Goal: Information Seeking & Learning: Check status

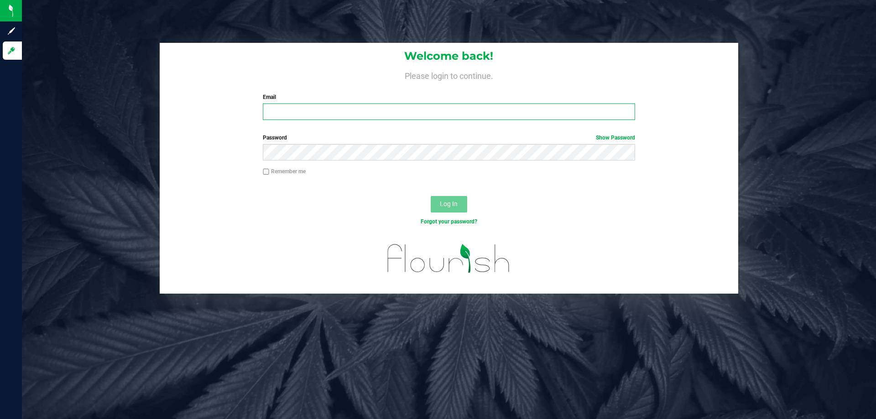
click at [443, 112] on input "Email" at bounding box center [449, 112] width 372 height 16
type input "etutino@liveparallel.com"
click at [431, 196] on button "Log In" at bounding box center [449, 204] width 36 height 16
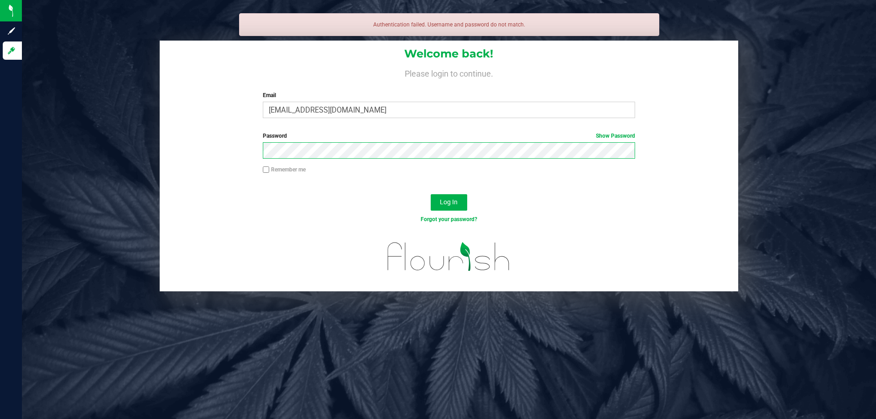
click at [431, 194] on button "Log In" at bounding box center [449, 202] width 36 height 16
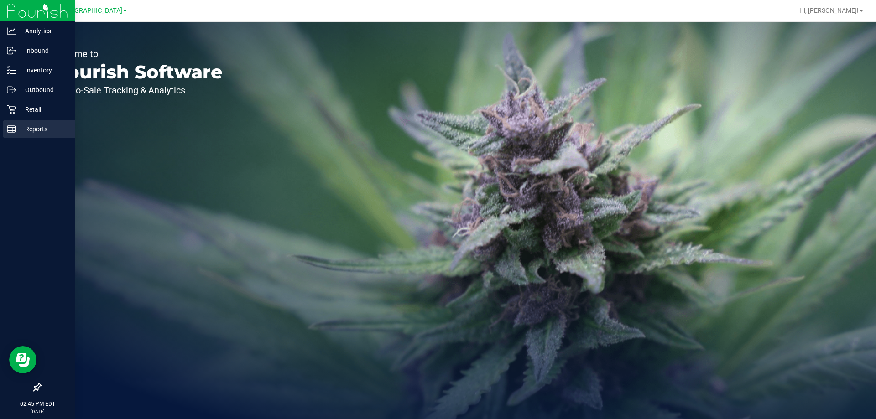
click at [29, 127] on p "Reports" at bounding box center [43, 129] width 55 height 11
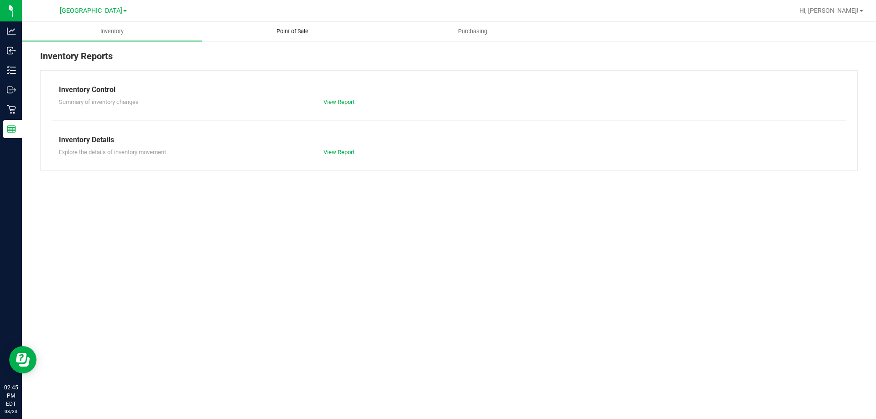
click at [295, 28] on span "Point of Sale" at bounding box center [292, 31] width 57 height 8
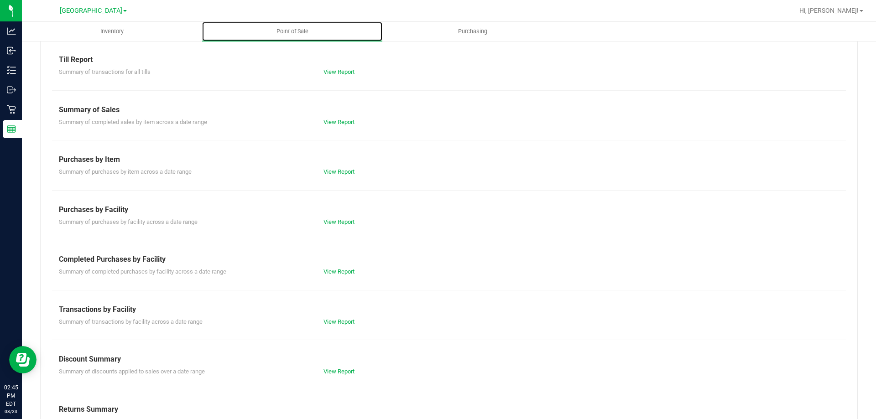
scroll to position [60, 0]
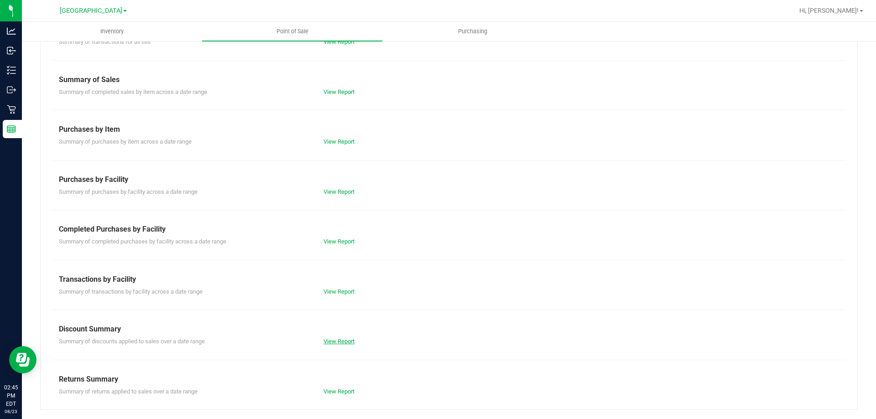
click at [337, 339] on link "View Report" at bounding box center [338, 341] width 31 height 7
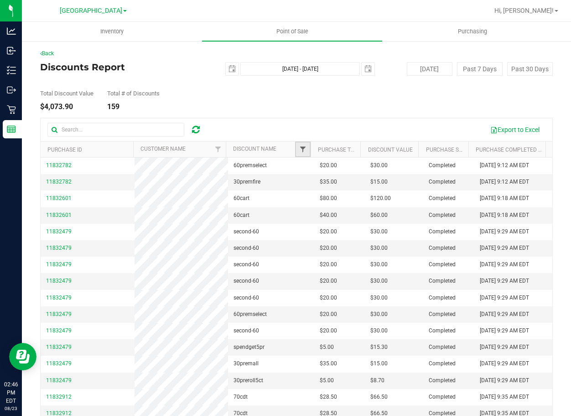
click at [299, 148] on span "Filter" at bounding box center [302, 149] width 7 height 7
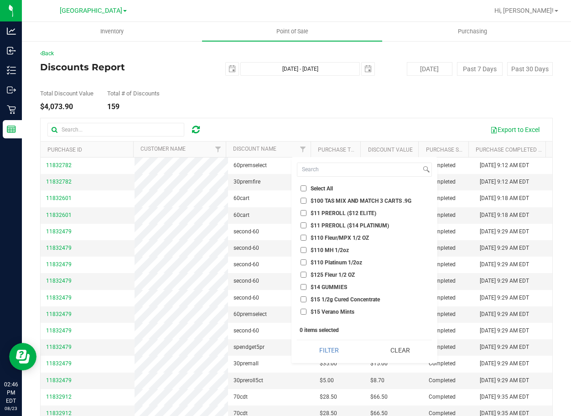
click at [298, 98] on div "Total Discount Value $4,073.90 Total # of Discounts 159" at bounding box center [296, 93] width 513 height 35
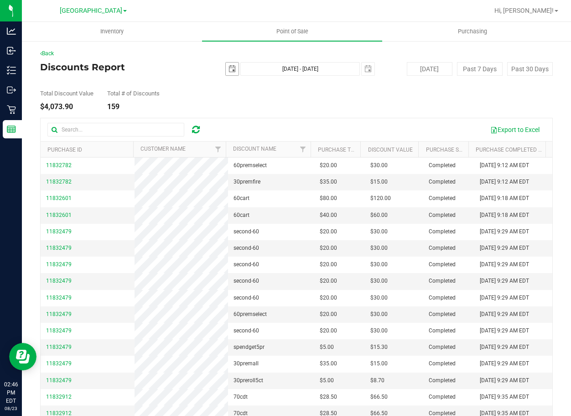
click at [229, 70] on span "select" at bounding box center [232, 68] width 7 height 7
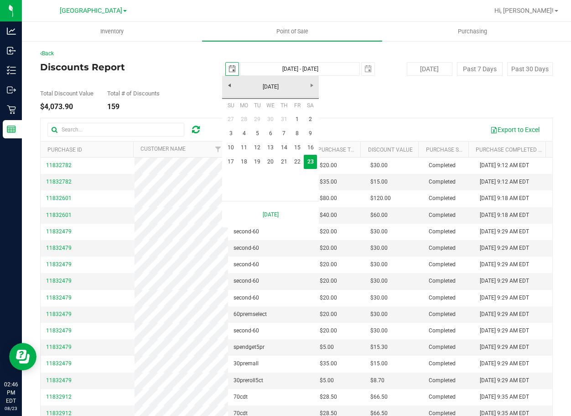
scroll to position [0, 23]
click at [315, 146] on link "16" at bounding box center [310, 147] width 13 height 14
type input "[DATE]"
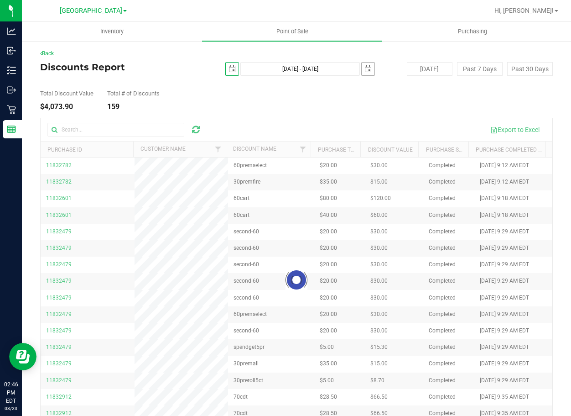
click at [364, 67] on span "select" at bounding box center [367, 68] width 7 height 7
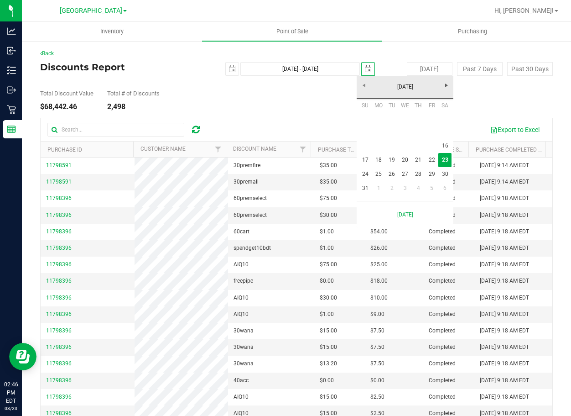
scroll to position [0, 23]
click at [434, 159] on link "22" at bounding box center [431, 160] width 13 height 14
type input "[DATE] - [DATE]"
type input "[DATE]"
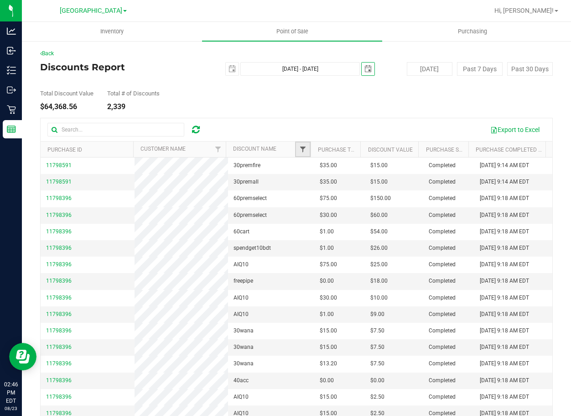
click at [299, 149] on span "Filter" at bounding box center [302, 149] width 7 height 7
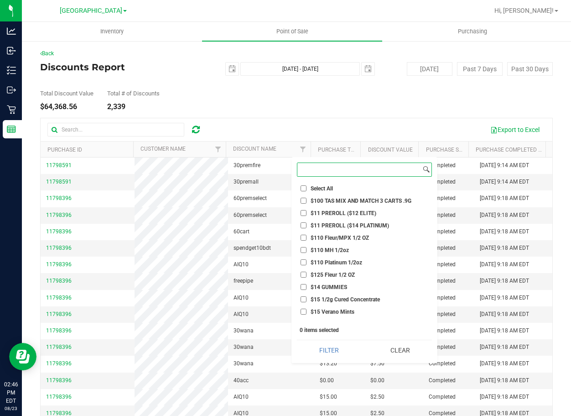
click at [361, 170] on input at bounding box center [359, 169] width 124 height 13
paste input "spendget10bdt"
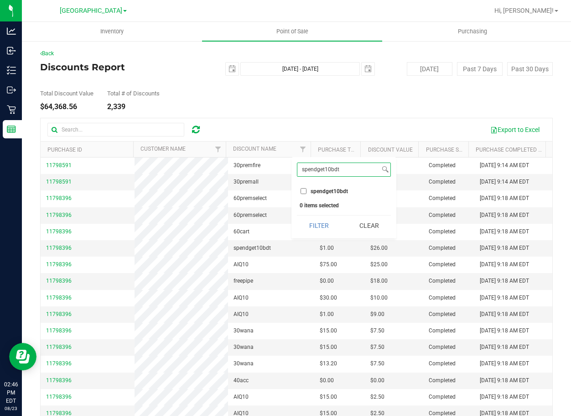
type input "spendget10bdt"
click at [304, 188] on input "spendget10bdt" at bounding box center [304, 191] width 6 height 6
checkbox input "true"
drag, startPoint x: 343, startPoint y: 168, endPoint x: 302, endPoint y: 168, distance: 41.5
click at [302, 168] on input "spendget10bdt" at bounding box center [338, 169] width 83 height 13
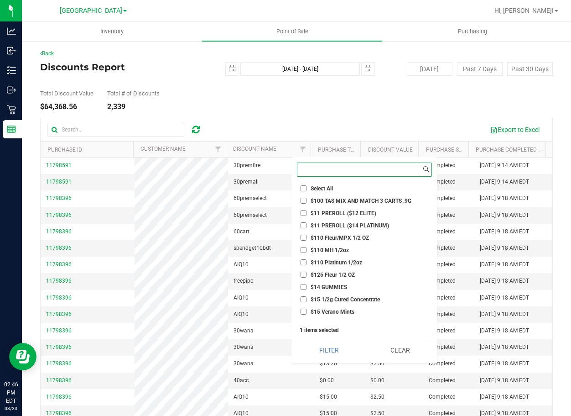
click at [374, 167] on input at bounding box center [359, 169] width 124 height 13
paste input "spendget5choc"
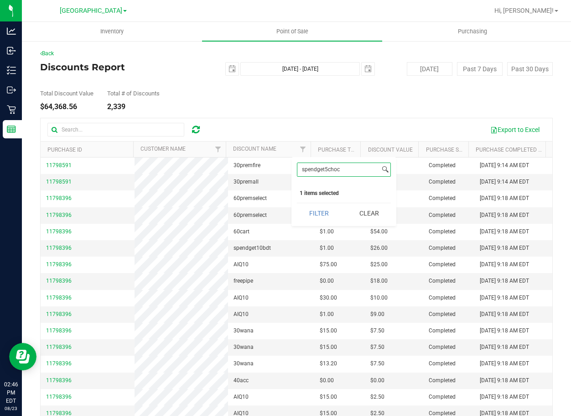
click at [303, 168] on input "spendget5choc" at bounding box center [338, 169] width 83 height 13
type input "spendget5choc"
click at [302, 190] on input "spendget5choc" at bounding box center [304, 191] width 6 height 6
checkbox input "true"
drag, startPoint x: 356, startPoint y: 170, endPoint x: 296, endPoint y: 170, distance: 60.2
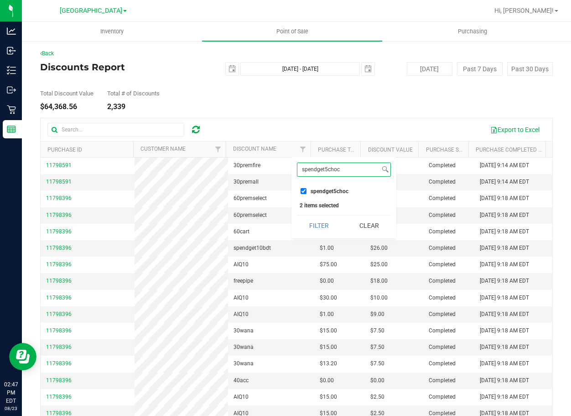
click at [296, 170] on div "spendget5choc Select All $100 TAS MIX AND MATCH 3 CARTS .9G $11 PREROLL ($12 EL…" at bounding box center [343, 197] width 105 height 81
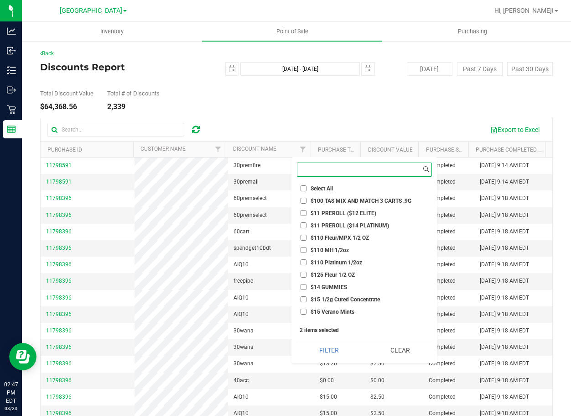
click at [365, 170] on input at bounding box center [359, 169] width 124 height 13
paste input "spendget5chew"
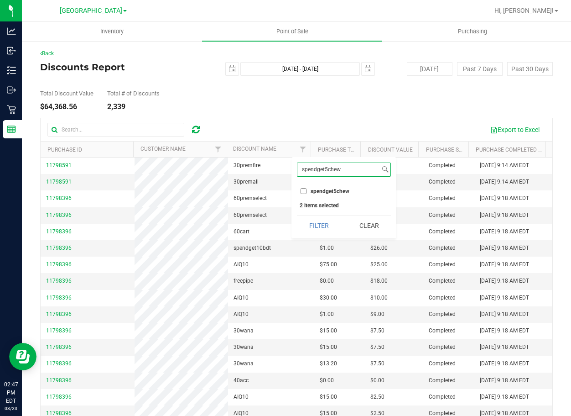
type input "spendget5chew"
click at [302, 190] on input "spendget5chew" at bounding box center [304, 191] width 6 height 6
checkbox input "true"
drag, startPoint x: 351, startPoint y: 172, endPoint x: 299, endPoint y: 175, distance: 52.1
click at [299, 175] on input "spendget5chew" at bounding box center [338, 169] width 83 height 13
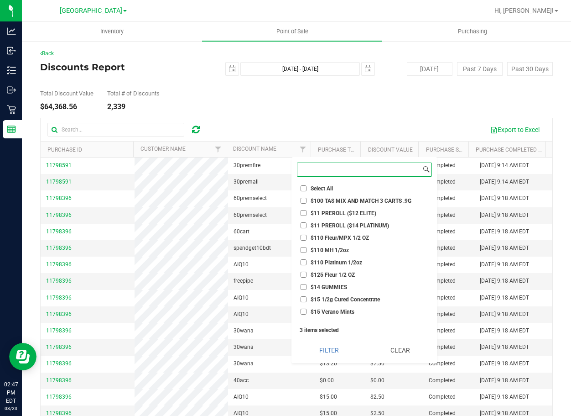
click at [343, 170] on input at bounding box center [359, 169] width 124 height 13
paste input "spendget5pr"
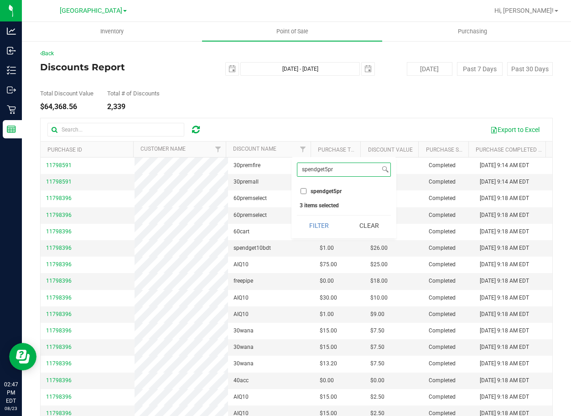
type input "spendget5pr"
click at [303, 192] on input "spendget5pr" at bounding box center [304, 191] width 6 height 6
checkbox input "true"
click at [315, 225] on button "Filter" at bounding box center [319, 225] width 44 height 20
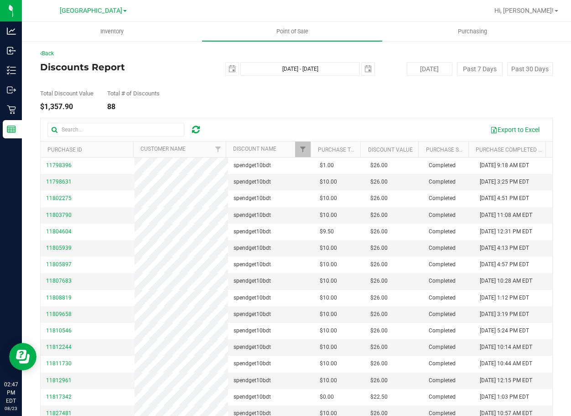
click at [284, 149] on th "Discount Name" at bounding box center [268, 149] width 85 height 16
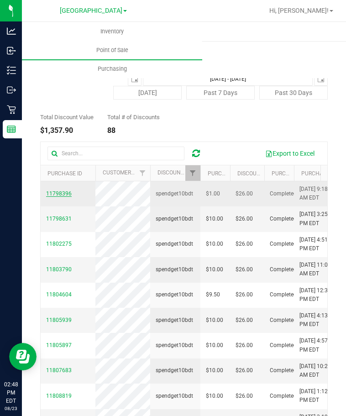
drag, startPoint x: 71, startPoint y: 195, endPoint x: 47, endPoint y: 194, distance: 23.7
click at [47, 194] on td "11798396" at bounding box center [68, 193] width 55 height 25
copy span "11798396"
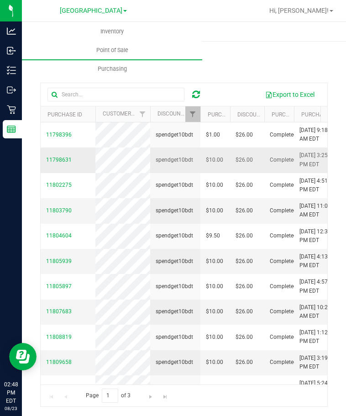
drag, startPoint x: 73, startPoint y: 160, endPoint x: 42, endPoint y: 161, distance: 31.0
click at [42, 161] on td "11798631" at bounding box center [68, 159] width 55 height 25
copy span "11798631"
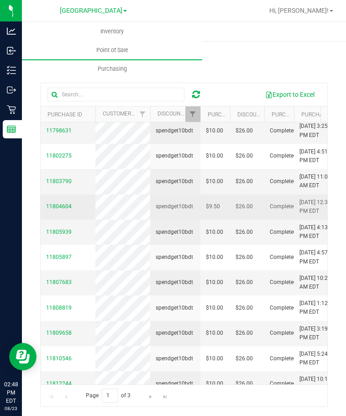
scroll to position [46, 0]
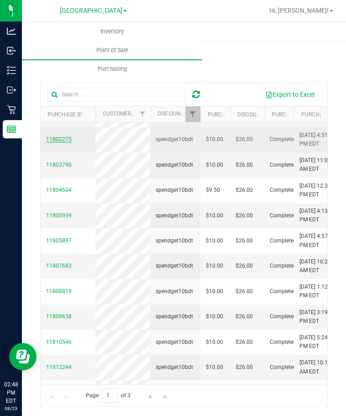
drag, startPoint x: 73, startPoint y: 137, endPoint x: 47, endPoint y: 141, distance: 26.8
click at [47, 141] on td "11802275" at bounding box center [68, 139] width 55 height 25
copy span "11802275"
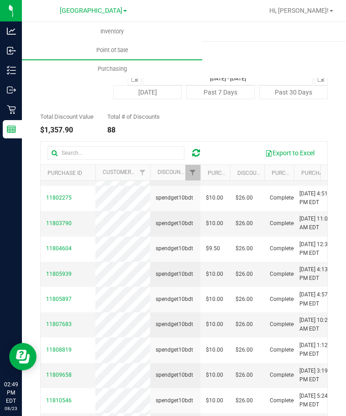
scroll to position [0, 0]
drag, startPoint x: 76, startPoint y: 224, endPoint x: 45, endPoint y: 228, distance: 31.2
click at [45, 228] on td "11803790" at bounding box center [68, 223] width 55 height 25
copy span "11803790"
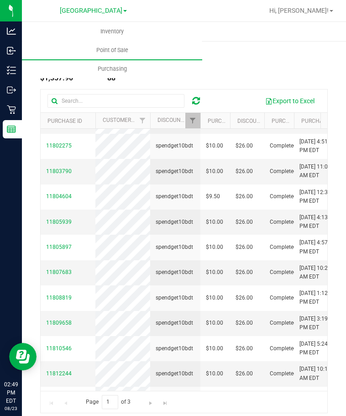
scroll to position [59, 0]
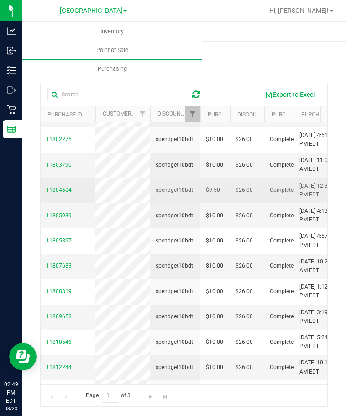
drag, startPoint x: 74, startPoint y: 189, endPoint x: 45, endPoint y: 191, distance: 29.2
click at [45, 191] on td "11804604" at bounding box center [68, 190] width 55 height 25
copy span "11804604"
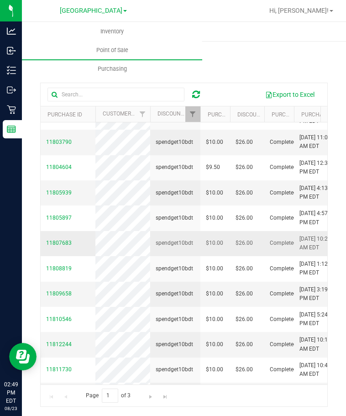
scroll to position [91, 0]
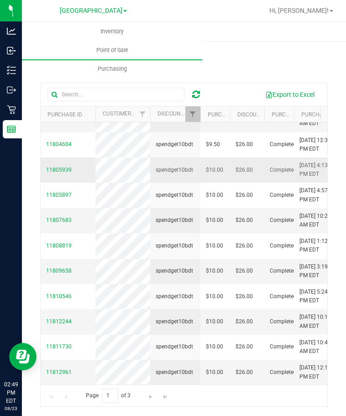
drag, startPoint x: 72, startPoint y: 167, endPoint x: 45, endPoint y: 172, distance: 27.3
click at [45, 172] on td "11805939" at bounding box center [68, 169] width 55 height 25
copy span "11805939"
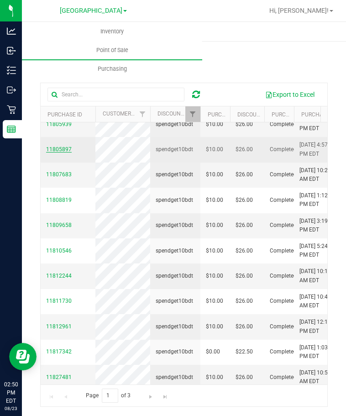
drag, startPoint x: 73, startPoint y: 149, endPoint x: 47, endPoint y: 146, distance: 26.1
click at [47, 146] on td "11805897" at bounding box center [68, 149] width 55 height 25
copy span "11805897"
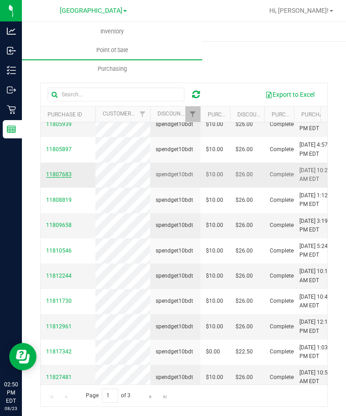
drag, startPoint x: 73, startPoint y: 173, endPoint x: 47, endPoint y: 176, distance: 25.7
click at [47, 176] on td "11807683" at bounding box center [68, 174] width 55 height 25
copy span "11807683"
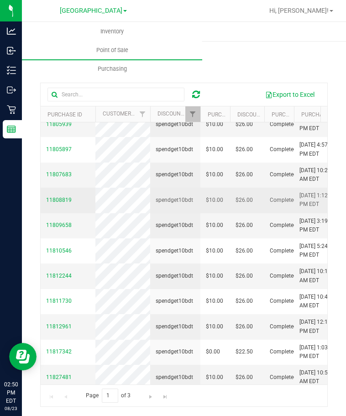
drag, startPoint x: 73, startPoint y: 201, endPoint x: 44, endPoint y: 203, distance: 28.9
click at [44, 203] on td "11808819" at bounding box center [68, 199] width 55 height 25
copy span "11808819"
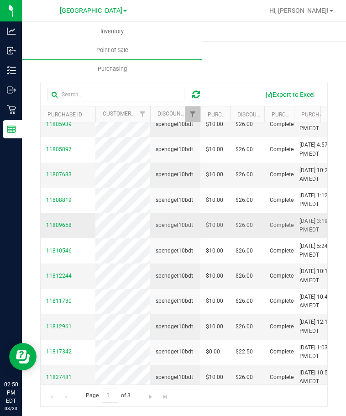
scroll to position [182, 0]
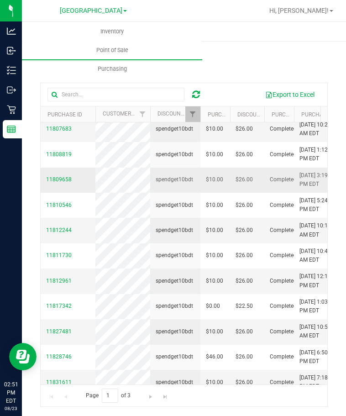
drag, startPoint x: 76, startPoint y: 180, endPoint x: 46, endPoint y: 183, distance: 30.2
click at [46, 183] on td "11809658" at bounding box center [68, 179] width 55 height 25
copy span "11809658"
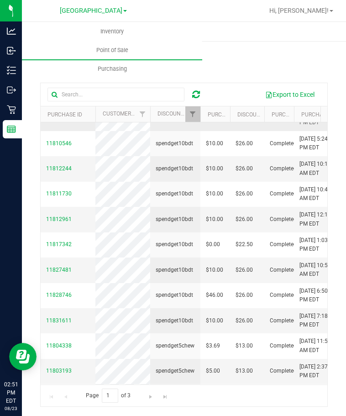
scroll to position [228, 0]
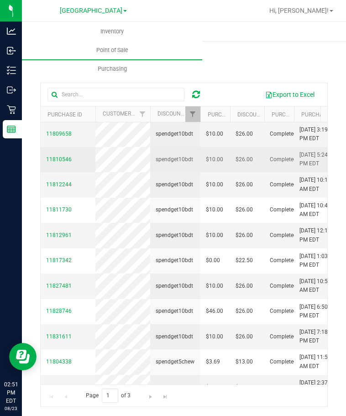
drag, startPoint x: 71, startPoint y: 158, endPoint x: 45, endPoint y: 159, distance: 26.0
click at [45, 159] on td "11810546" at bounding box center [68, 159] width 55 height 25
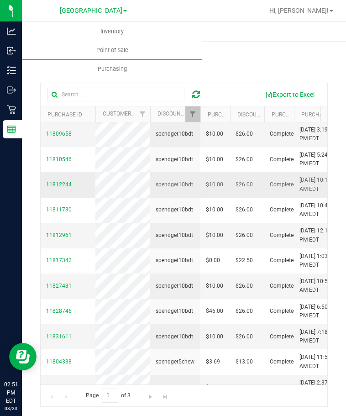
drag, startPoint x: 71, startPoint y: 183, endPoint x: 42, endPoint y: 187, distance: 30.0
click at [42, 187] on td "11812244" at bounding box center [68, 184] width 55 height 25
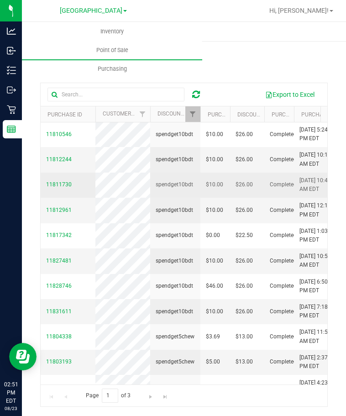
scroll to position [274, 0]
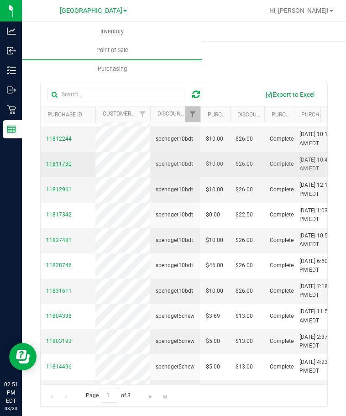
drag, startPoint x: 74, startPoint y: 164, endPoint x: 47, endPoint y: 164, distance: 26.5
click at [47, 164] on td "11811730" at bounding box center [68, 164] width 55 height 25
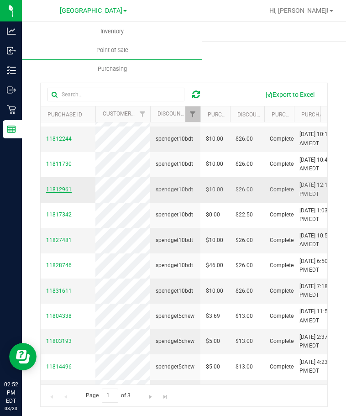
drag, startPoint x: 74, startPoint y: 187, endPoint x: 47, endPoint y: 190, distance: 26.6
click at [47, 190] on td "11812961" at bounding box center [68, 189] width 55 height 25
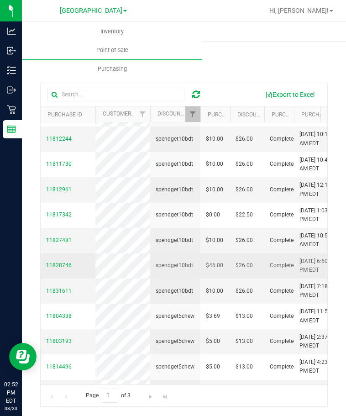
scroll to position [319, 0]
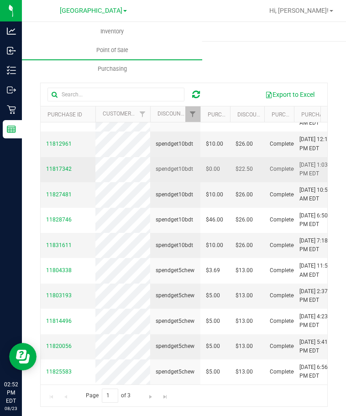
drag, startPoint x: 73, startPoint y: 169, endPoint x: 44, endPoint y: 170, distance: 29.7
click at [44, 170] on td "11817342" at bounding box center [68, 169] width 55 height 25
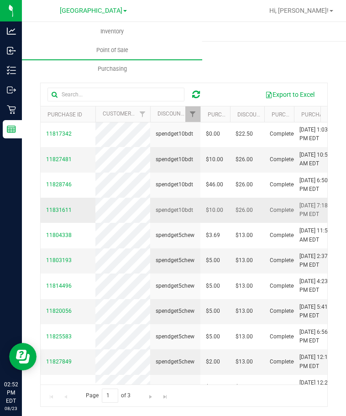
scroll to position [365, 0]
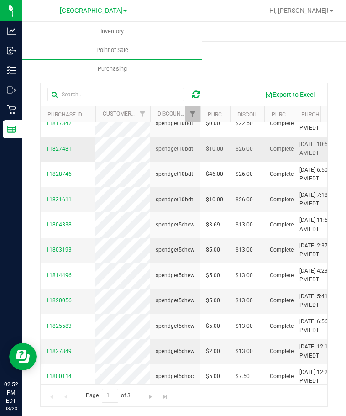
drag, startPoint x: 75, startPoint y: 149, endPoint x: 47, endPoint y: 150, distance: 27.8
click at [47, 150] on td "11827481" at bounding box center [68, 148] width 55 height 25
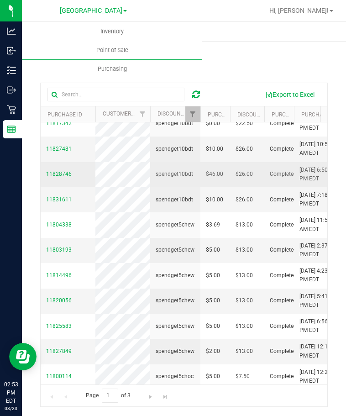
drag, startPoint x: 73, startPoint y: 173, endPoint x: 45, endPoint y: 175, distance: 28.4
click at [45, 175] on td "11828746" at bounding box center [68, 174] width 55 height 25
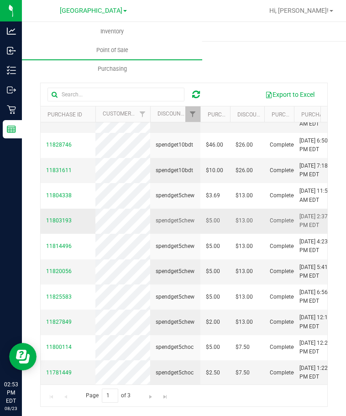
scroll to position [411, 0]
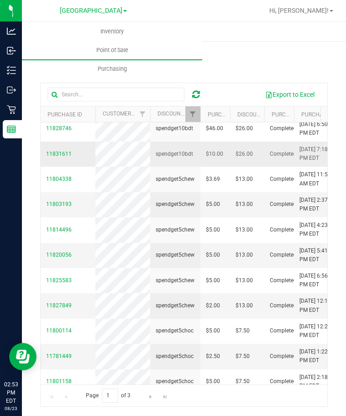
drag, startPoint x: 72, startPoint y: 152, endPoint x: 41, endPoint y: 152, distance: 30.6
click at [41, 152] on td "11831611" at bounding box center [68, 153] width 55 height 25
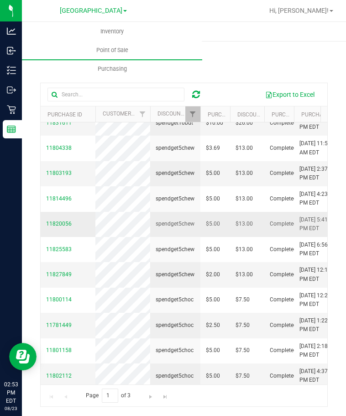
scroll to position [456, 0]
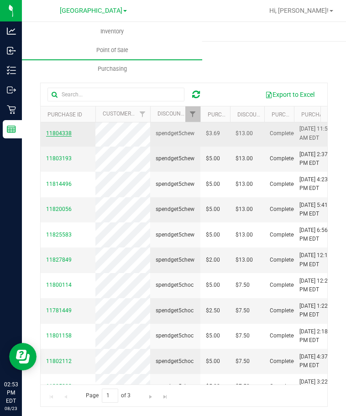
drag, startPoint x: 71, startPoint y: 131, endPoint x: 47, endPoint y: 134, distance: 24.3
click at [47, 134] on td "11804338" at bounding box center [68, 133] width 55 height 25
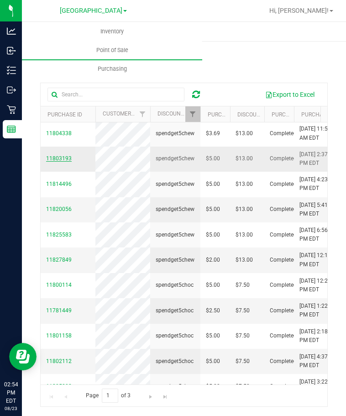
drag, startPoint x: 73, startPoint y: 159, endPoint x: 46, endPoint y: 157, distance: 26.5
click at [46, 157] on td "11803193" at bounding box center [68, 158] width 55 height 25
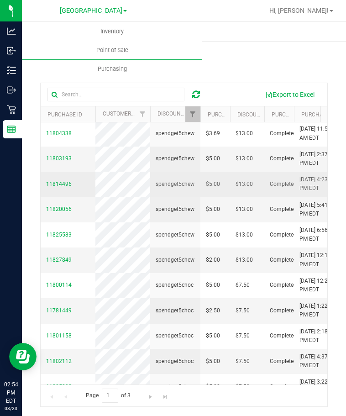
drag, startPoint x: 71, startPoint y: 185, endPoint x: 43, endPoint y: 185, distance: 27.4
click at [43, 185] on td "11814496" at bounding box center [68, 184] width 55 height 25
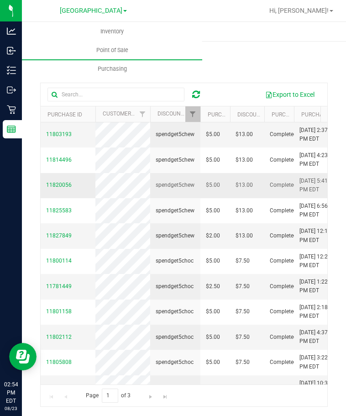
scroll to position [502, 0]
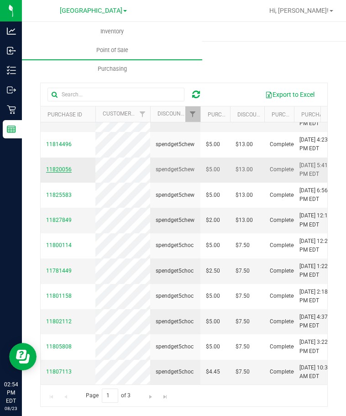
drag, startPoint x: 75, startPoint y: 162, endPoint x: 47, endPoint y: 164, distance: 28.8
click at [47, 164] on td "11820056" at bounding box center [68, 169] width 55 height 25
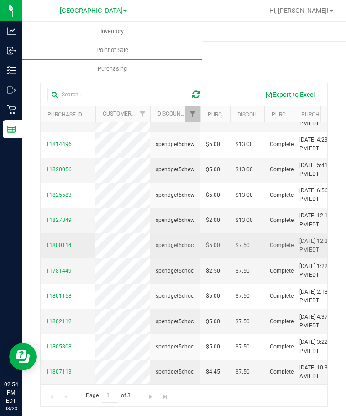
scroll to position [503, 0]
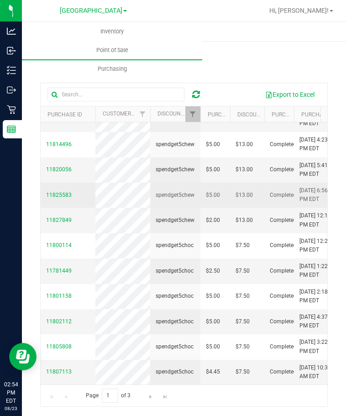
drag, startPoint x: 71, startPoint y: 186, endPoint x: 45, endPoint y: 187, distance: 26.0
click at [45, 187] on td "11825583" at bounding box center [68, 194] width 55 height 25
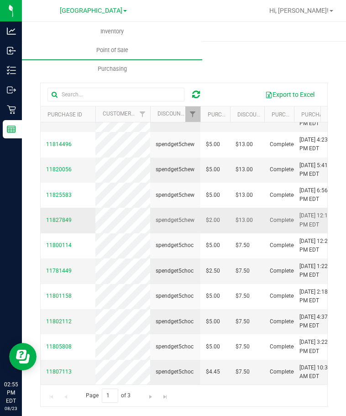
drag, startPoint x: 73, startPoint y: 212, endPoint x: 45, endPoint y: 212, distance: 27.8
click at [45, 212] on td "11827849" at bounding box center [68, 220] width 55 height 25
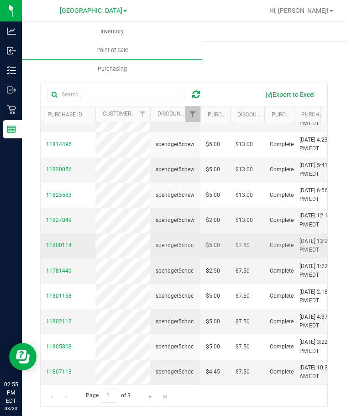
drag, startPoint x: 77, startPoint y: 238, endPoint x: 42, endPoint y: 240, distance: 34.3
click at [42, 240] on td "11800114" at bounding box center [68, 245] width 55 height 25
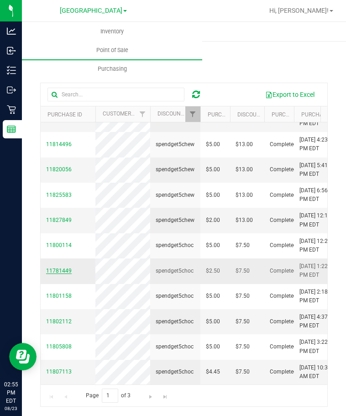
drag, startPoint x: 71, startPoint y: 262, endPoint x: 47, endPoint y: 265, distance: 24.7
click at [47, 265] on td "11781449" at bounding box center [68, 270] width 55 height 25
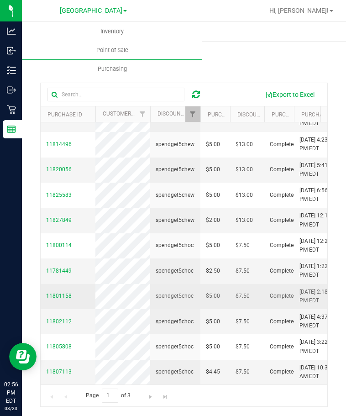
drag, startPoint x: 75, startPoint y: 289, endPoint x: 44, endPoint y: 293, distance: 31.2
click at [44, 293] on td "11801158" at bounding box center [68, 296] width 55 height 25
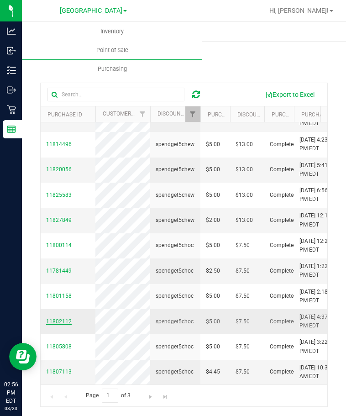
drag, startPoint x: 73, startPoint y: 314, endPoint x: 47, endPoint y: 314, distance: 26.0
click at [47, 314] on td "11802112" at bounding box center [68, 321] width 55 height 25
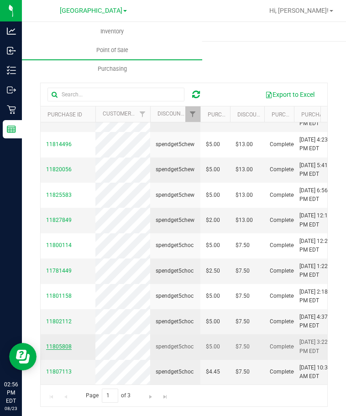
drag, startPoint x: 71, startPoint y: 340, endPoint x: 46, endPoint y: 340, distance: 25.1
click at [46, 340] on td "11805808" at bounding box center [68, 346] width 55 height 25
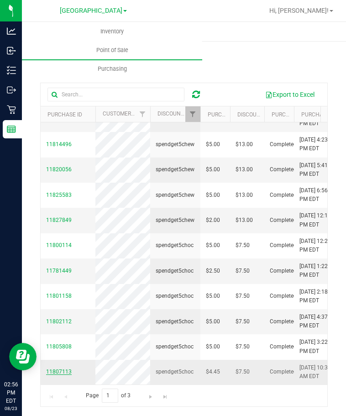
drag, startPoint x: 73, startPoint y: 363, endPoint x: 47, endPoint y: 365, distance: 25.6
click at [47, 365] on td "11807113" at bounding box center [68, 371] width 55 height 25
click at [147, 396] on span "Go to the next page" at bounding box center [150, 396] width 7 height 7
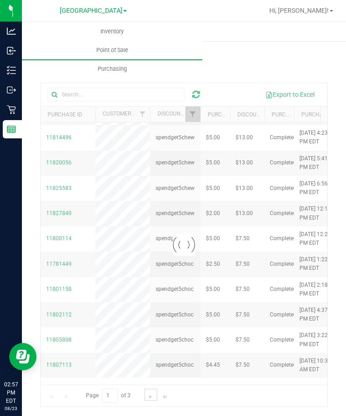
scroll to position [0, 0]
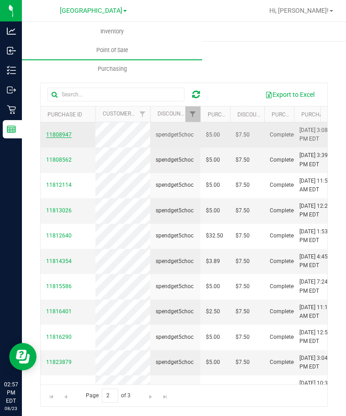
drag, startPoint x: 73, startPoint y: 132, endPoint x: 47, endPoint y: 136, distance: 25.4
click at [47, 136] on td "11808947" at bounding box center [68, 134] width 55 height 25
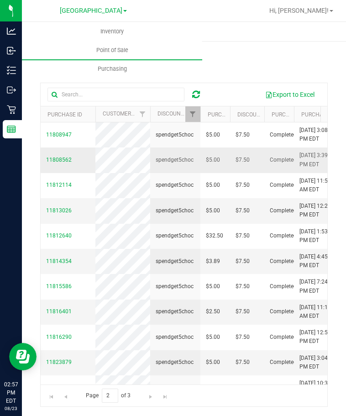
drag, startPoint x: 74, startPoint y: 159, endPoint x: 45, endPoint y: 162, distance: 28.9
click at [45, 162] on td "11808562" at bounding box center [68, 159] width 55 height 25
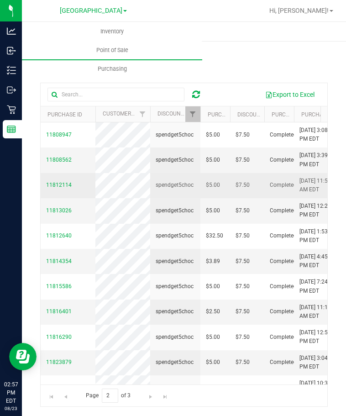
drag, startPoint x: 73, startPoint y: 187, endPoint x: 46, endPoint y: 186, distance: 26.9
click at [46, 186] on td "11812114" at bounding box center [68, 185] width 55 height 25
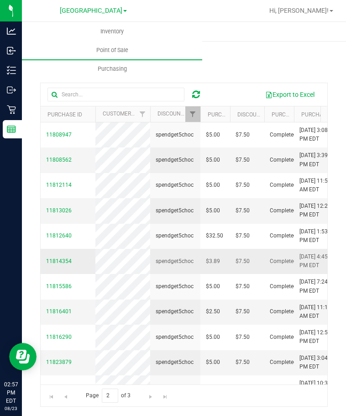
scroll to position [46, 0]
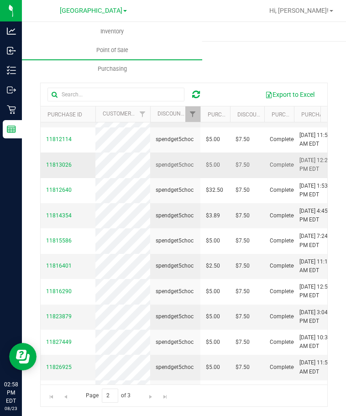
drag, startPoint x: 72, startPoint y: 163, endPoint x: 46, endPoint y: 166, distance: 26.1
click at [46, 166] on td "11813026" at bounding box center [68, 164] width 55 height 25
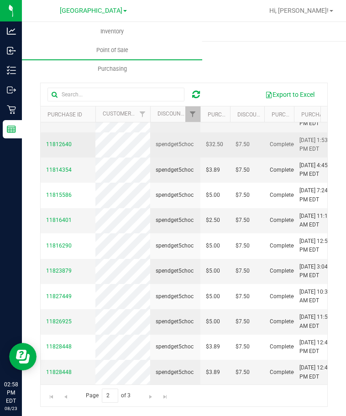
drag, startPoint x: 72, startPoint y: 146, endPoint x: 44, endPoint y: 146, distance: 27.4
click at [44, 146] on td "11812640" at bounding box center [68, 144] width 55 height 25
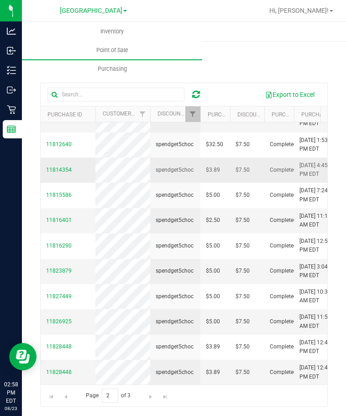
drag, startPoint x: 74, startPoint y: 168, endPoint x: 46, endPoint y: 168, distance: 28.7
click at [46, 168] on td "11814354" at bounding box center [68, 169] width 55 height 25
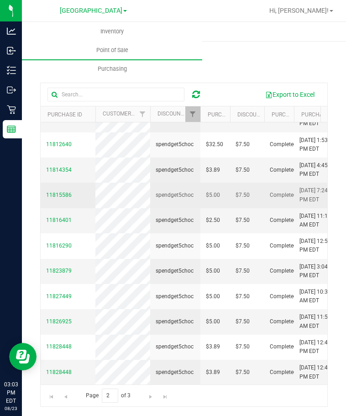
drag, startPoint x: 70, startPoint y: 195, endPoint x: 45, endPoint y: 196, distance: 25.6
click at [45, 196] on td "11815586" at bounding box center [68, 194] width 55 height 25
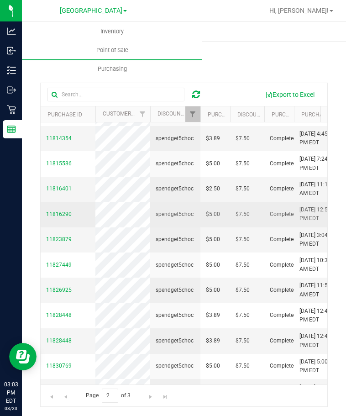
scroll to position [137, 0]
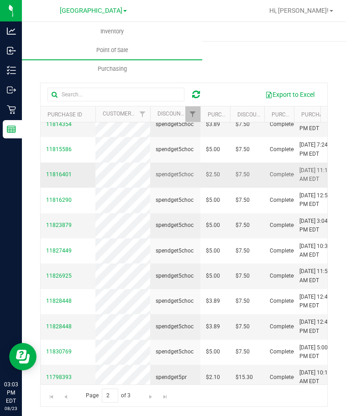
drag, startPoint x: 73, startPoint y: 172, endPoint x: 44, endPoint y: 173, distance: 28.3
click at [44, 173] on td "11816401" at bounding box center [68, 174] width 55 height 25
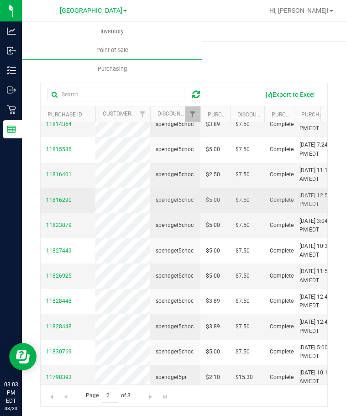
drag, startPoint x: 71, startPoint y: 201, endPoint x: 44, endPoint y: 201, distance: 26.9
click at [44, 201] on td "11816290" at bounding box center [68, 199] width 55 height 25
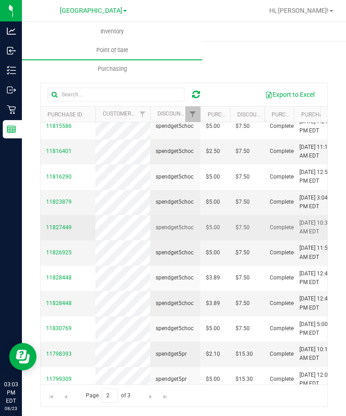
scroll to position [182, 0]
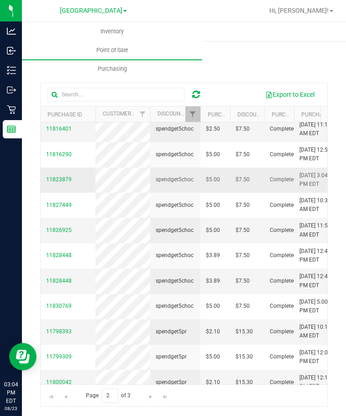
drag, startPoint x: 74, startPoint y: 176, endPoint x: 45, endPoint y: 182, distance: 29.9
click at [45, 182] on td "11823879" at bounding box center [68, 179] width 55 height 25
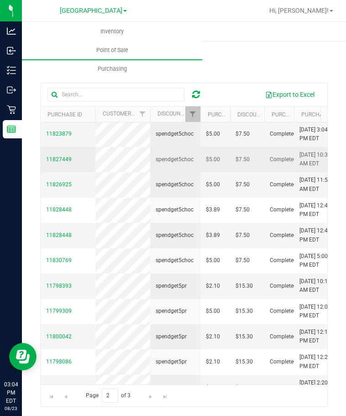
drag, startPoint x: 70, startPoint y: 159, endPoint x: 45, endPoint y: 157, distance: 25.6
click at [45, 157] on td "11827449" at bounding box center [68, 159] width 55 height 25
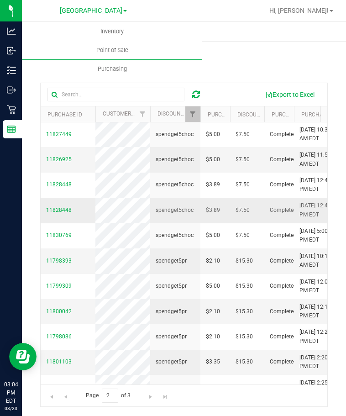
scroll to position [274, 0]
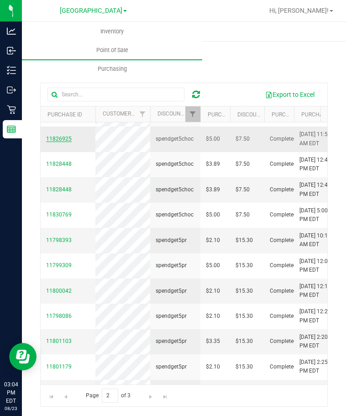
drag, startPoint x: 72, startPoint y: 135, endPoint x: 47, endPoint y: 138, distance: 25.6
click at [47, 138] on td "11826925" at bounding box center [68, 138] width 55 height 25
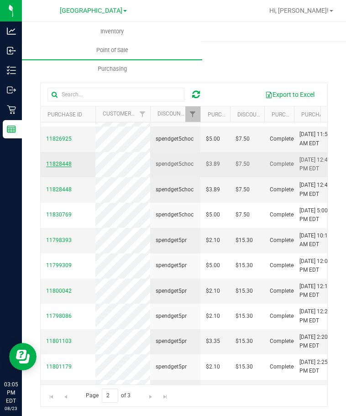
drag, startPoint x: 75, startPoint y: 161, endPoint x: 47, endPoint y: 161, distance: 28.7
click at [47, 161] on td "11828448" at bounding box center [68, 164] width 55 height 25
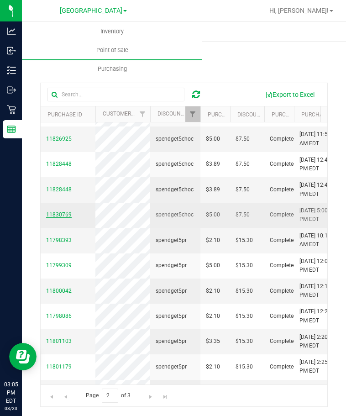
drag, startPoint x: 73, startPoint y: 215, endPoint x: 46, endPoint y: 215, distance: 26.9
click at [46, 215] on td "11830769" at bounding box center [68, 215] width 55 height 25
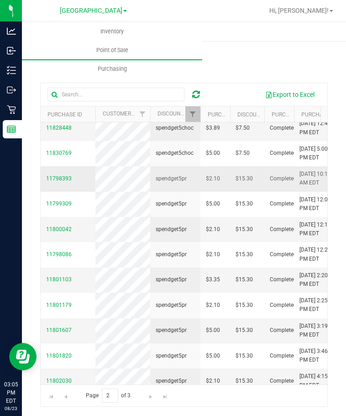
scroll to position [319, 0]
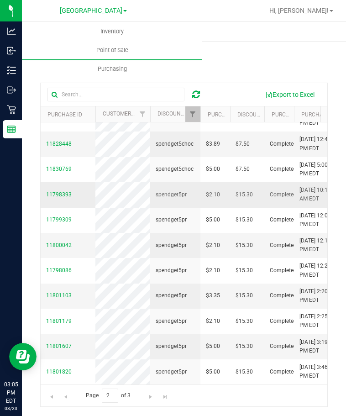
drag, startPoint x: 71, startPoint y: 195, endPoint x: 44, endPoint y: 194, distance: 26.5
click at [44, 194] on td "11798393" at bounding box center [68, 194] width 55 height 25
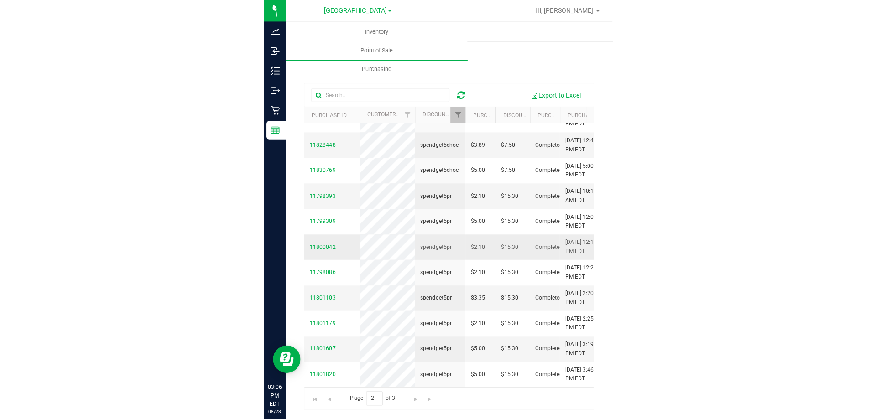
scroll to position [365, 0]
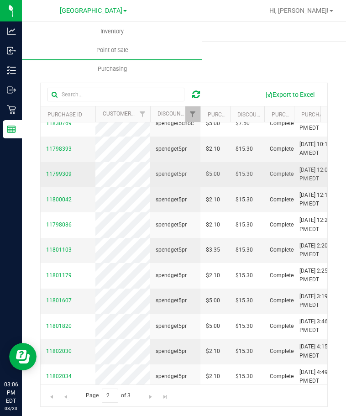
drag, startPoint x: 69, startPoint y: 174, endPoint x: 47, endPoint y: 176, distance: 22.0
click at [47, 176] on span "11799309" at bounding box center [59, 174] width 26 height 6
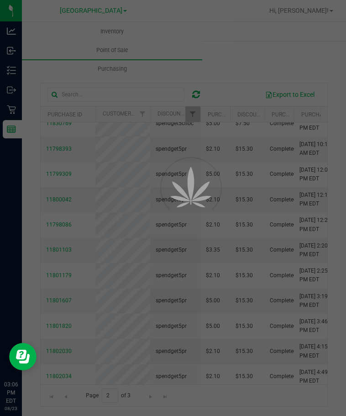
drag, startPoint x: 77, startPoint y: 173, endPoint x: 62, endPoint y: 175, distance: 15.1
click at [62, 175] on div at bounding box center [173, 208] width 346 height 416
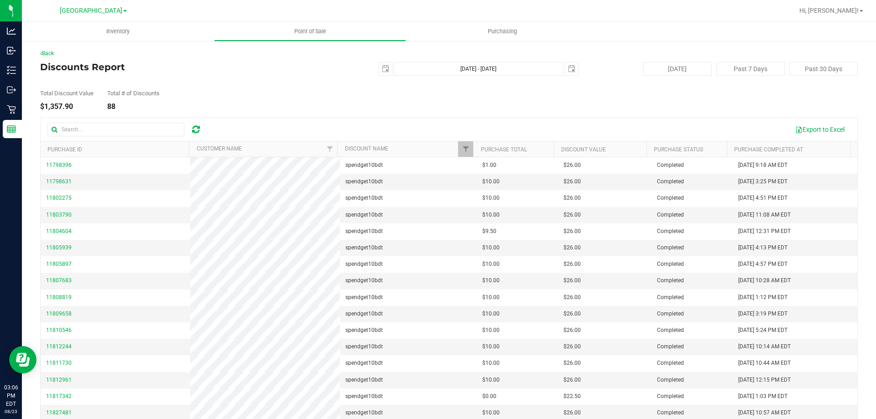
click at [416, 149] on th "Discount Name" at bounding box center [405, 149] width 136 height 16
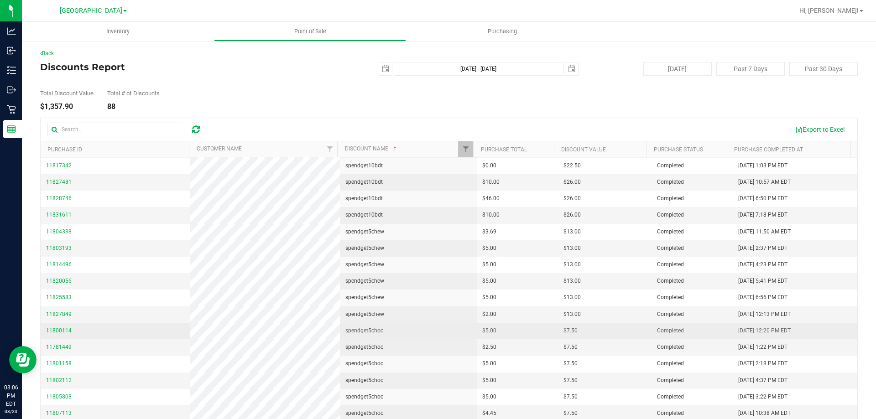
scroll to position [34, 0]
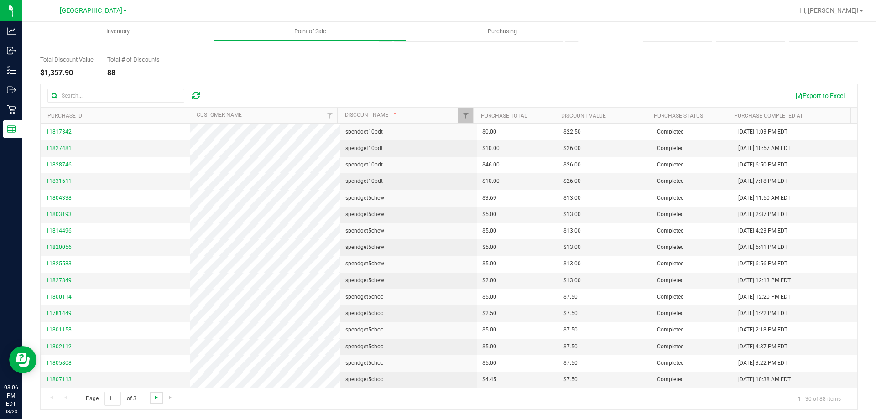
click at [157, 398] on span "Go to the next page" at bounding box center [156, 397] width 7 height 7
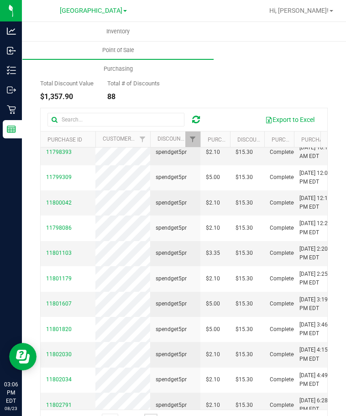
scroll to position [365, 0]
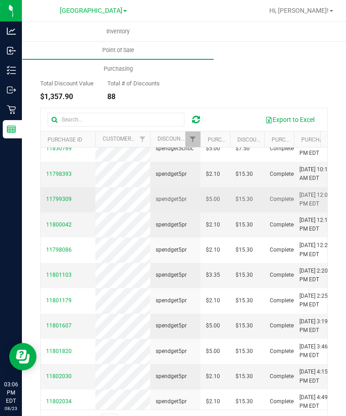
drag, startPoint x: 73, startPoint y: 198, endPoint x: 42, endPoint y: 199, distance: 30.6
click at [42, 199] on td "11799309" at bounding box center [68, 199] width 55 height 25
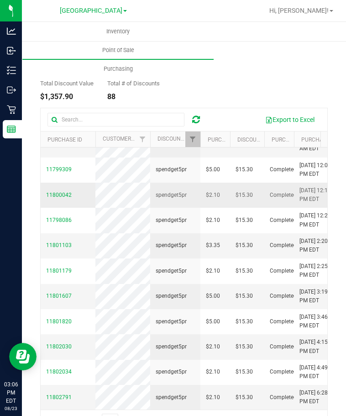
scroll to position [411, 0]
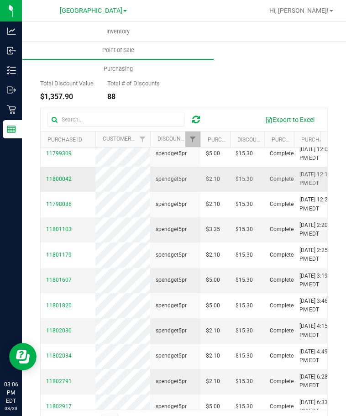
drag, startPoint x: 74, startPoint y: 179, endPoint x: 42, endPoint y: 178, distance: 32.4
click at [42, 178] on td "11800042" at bounding box center [68, 178] width 55 height 25
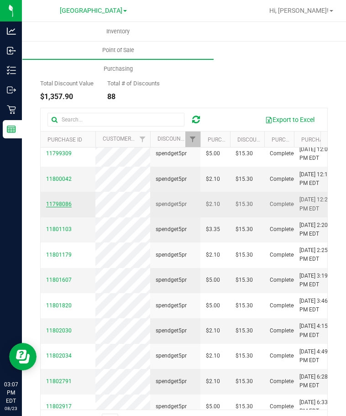
drag, startPoint x: 73, startPoint y: 204, endPoint x: 47, endPoint y: 205, distance: 26.0
click at [47, 205] on td "11798086" at bounding box center [68, 204] width 55 height 25
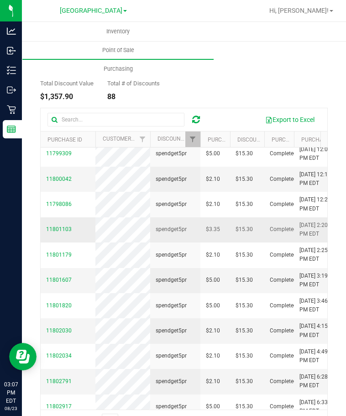
scroll to position [456, 0]
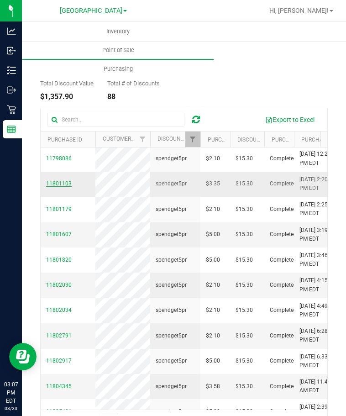
drag, startPoint x: 73, startPoint y: 185, endPoint x: 47, endPoint y: 185, distance: 25.1
click at [47, 185] on td "11801103" at bounding box center [68, 184] width 55 height 25
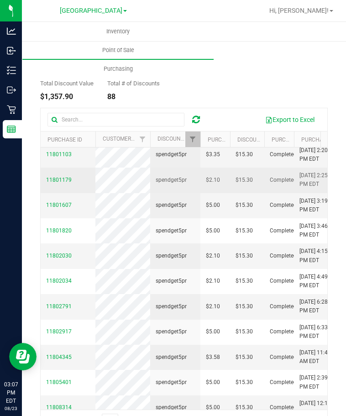
scroll to position [502, 0]
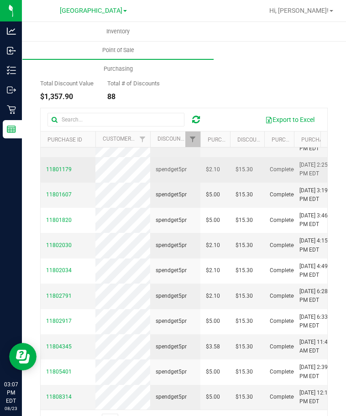
drag, startPoint x: 71, startPoint y: 162, endPoint x: 45, endPoint y: 166, distance: 25.9
click at [45, 166] on td "11801179" at bounding box center [68, 169] width 55 height 25
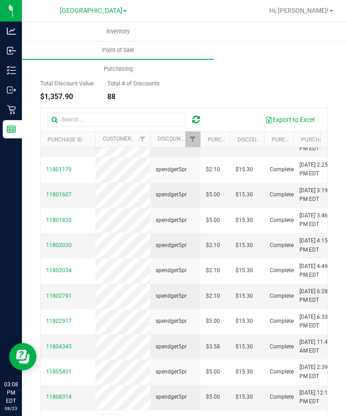
drag, startPoint x: 75, startPoint y: 187, endPoint x: 40, endPoint y: 192, distance: 35.4
click at [40, 192] on div "Export to Excel Purchase ID Customer Name Discount Name Purchase Total Discount…" at bounding box center [183, 270] width 287 height 324
drag, startPoint x: 75, startPoint y: 189, endPoint x: 45, endPoint y: 190, distance: 30.6
click at [45, 190] on td "11801607" at bounding box center [68, 194] width 55 height 25
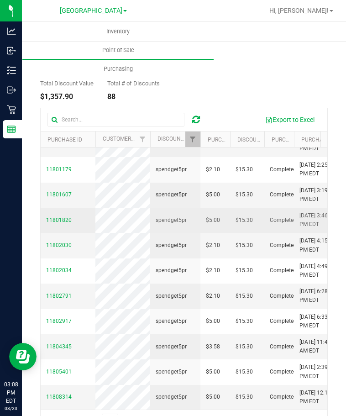
drag, startPoint x: 74, startPoint y: 213, endPoint x: 44, endPoint y: 213, distance: 29.6
click at [44, 213] on td "11801820" at bounding box center [68, 220] width 55 height 25
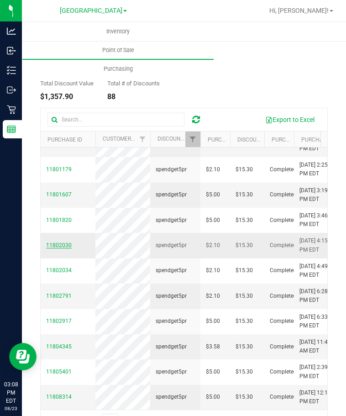
drag, startPoint x: 75, startPoint y: 239, endPoint x: 47, endPoint y: 239, distance: 27.8
click at [47, 239] on td "11802030" at bounding box center [68, 245] width 55 height 25
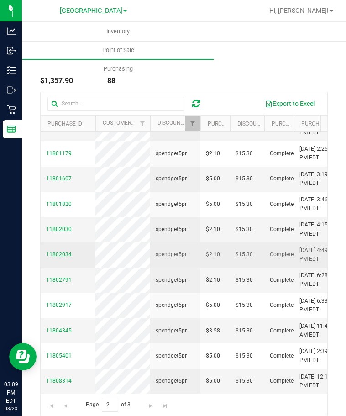
scroll to position [59, 0]
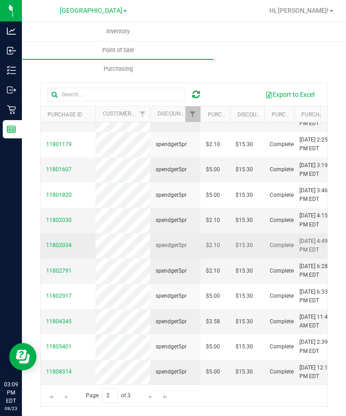
drag, startPoint x: 73, startPoint y: 236, endPoint x: 45, endPoint y: 239, distance: 27.5
click at [45, 239] on td "11802034" at bounding box center [68, 245] width 55 height 25
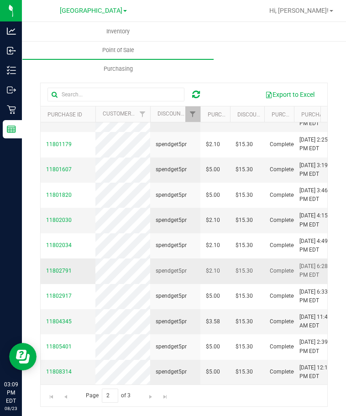
drag, startPoint x: 73, startPoint y: 264, endPoint x: 45, endPoint y: 264, distance: 27.4
click at [45, 264] on td "11802791" at bounding box center [68, 270] width 55 height 25
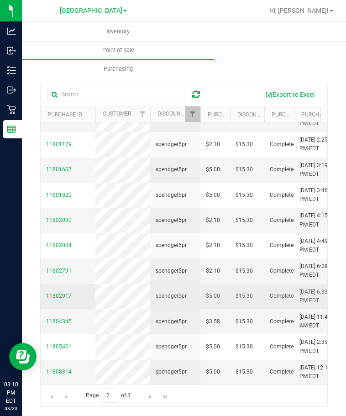
drag, startPoint x: 73, startPoint y: 287, endPoint x: 46, endPoint y: 290, distance: 27.1
click at [46, 290] on td "11802917" at bounding box center [68, 296] width 55 height 25
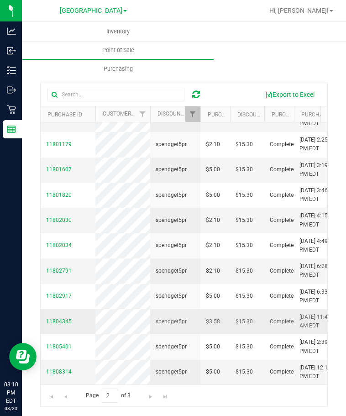
drag, startPoint x: 72, startPoint y: 315, endPoint x: 46, endPoint y: 315, distance: 26.0
click at [46, 315] on td "11804345" at bounding box center [68, 321] width 55 height 25
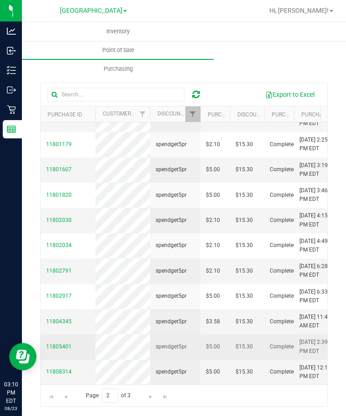
drag, startPoint x: 73, startPoint y: 339, endPoint x: 45, endPoint y: 340, distance: 27.4
click at [45, 340] on td "11805401" at bounding box center [68, 346] width 55 height 25
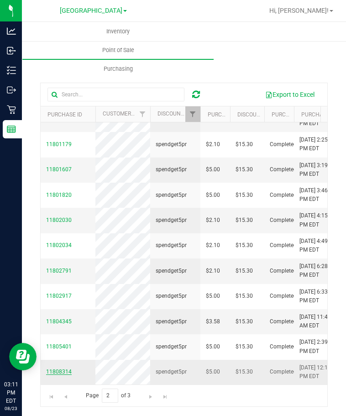
drag, startPoint x: 72, startPoint y: 365, endPoint x: 47, endPoint y: 362, distance: 25.2
click at [47, 362] on td "11808314" at bounding box center [68, 371] width 55 height 25
drag, startPoint x: 60, startPoint y: 360, endPoint x: 46, endPoint y: 367, distance: 15.7
click at [46, 367] on td "11808314" at bounding box center [68, 371] width 55 height 25
click at [153, 395] on span "Go to the next page" at bounding box center [150, 396] width 7 height 7
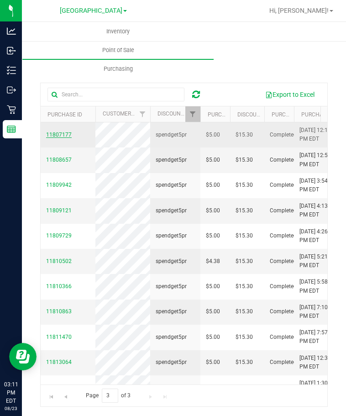
drag, startPoint x: 72, startPoint y: 134, endPoint x: 47, endPoint y: 134, distance: 25.1
click at [47, 134] on td "11807177" at bounding box center [68, 134] width 55 height 25
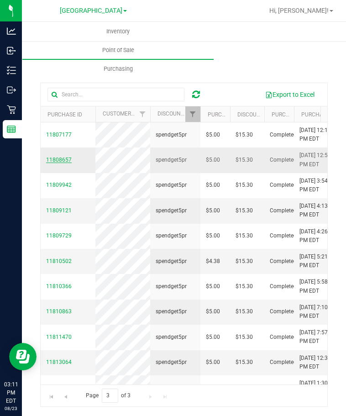
drag, startPoint x: 72, startPoint y: 158, endPoint x: 46, endPoint y: 158, distance: 25.5
click at [46, 158] on td "11808657" at bounding box center [68, 159] width 55 height 25
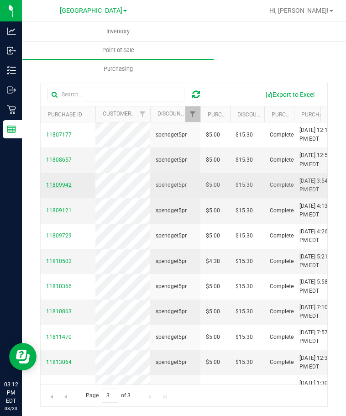
drag, startPoint x: 75, startPoint y: 185, endPoint x: 47, endPoint y: 185, distance: 28.7
click at [47, 185] on td "11809942" at bounding box center [68, 185] width 55 height 25
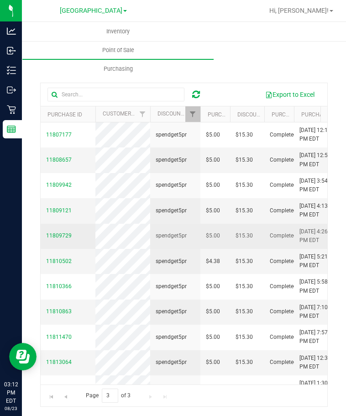
scroll to position [46, 0]
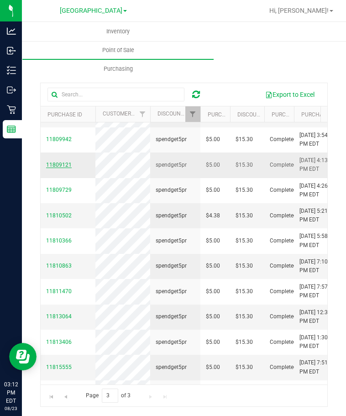
drag, startPoint x: 73, startPoint y: 165, endPoint x: 46, endPoint y: 166, distance: 26.5
click at [46, 166] on td "11809121" at bounding box center [68, 164] width 55 height 25
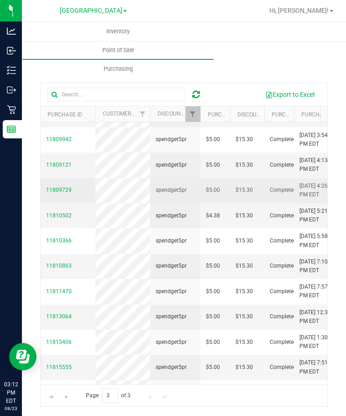
scroll to position [91, 0]
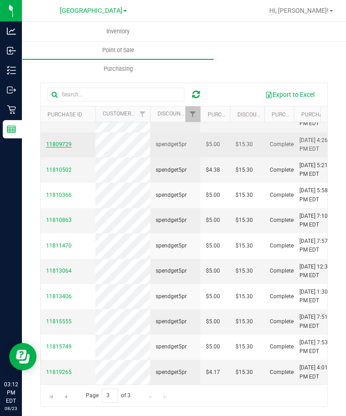
drag, startPoint x: 73, startPoint y: 144, endPoint x: 47, endPoint y: 144, distance: 26.9
click at [47, 144] on td "11809729" at bounding box center [68, 144] width 55 height 25
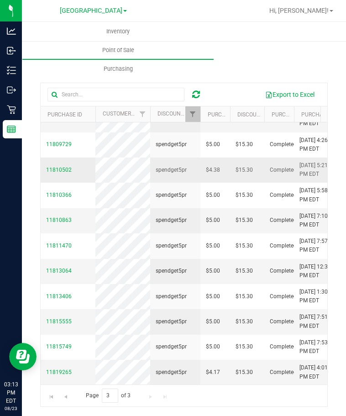
drag, startPoint x: 73, startPoint y: 170, endPoint x: 44, endPoint y: 171, distance: 28.3
click at [44, 171] on td "11810502" at bounding box center [68, 169] width 55 height 25
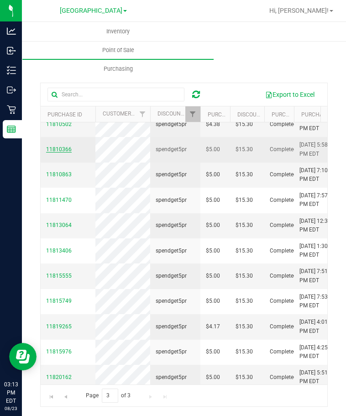
drag, startPoint x: 71, startPoint y: 149, endPoint x: 47, endPoint y: 150, distance: 24.2
click at [47, 150] on td "11810366" at bounding box center [68, 149] width 55 height 25
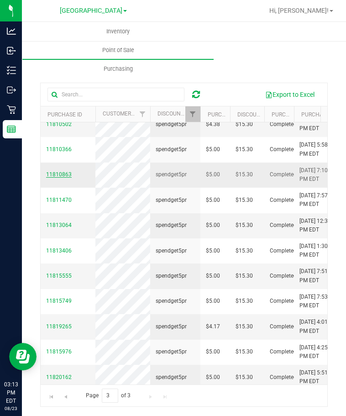
drag, startPoint x: 73, startPoint y: 175, endPoint x: 47, endPoint y: 175, distance: 26.0
click at [47, 175] on td "11810863" at bounding box center [68, 174] width 55 height 25
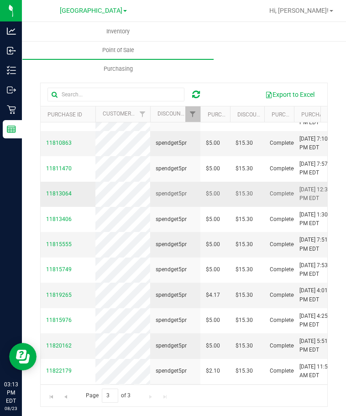
scroll to position [182, 0]
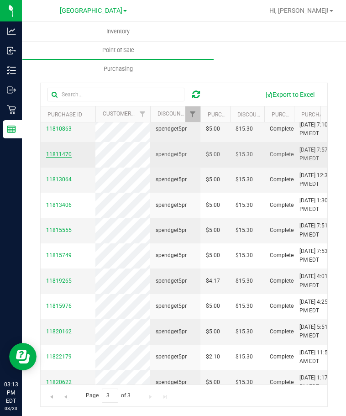
drag, startPoint x: 73, startPoint y: 154, endPoint x: 47, endPoint y: 154, distance: 26.0
click at [47, 154] on td "11811470" at bounding box center [68, 154] width 55 height 25
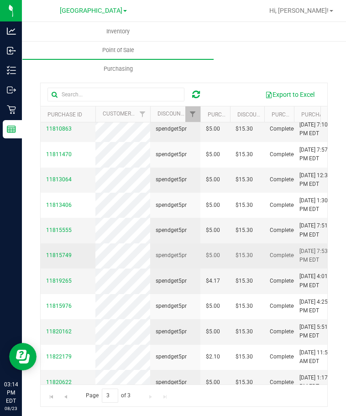
scroll to position [228, 0]
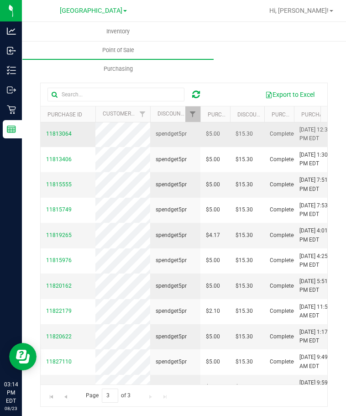
drag, startPoint x: 75, startPoint y: 131, endPoint x: 45, endPoint y: 131, distance: 29.6
click at [45, 131] on td "11813064" at bounding box center [68, 134] width 55 height 25
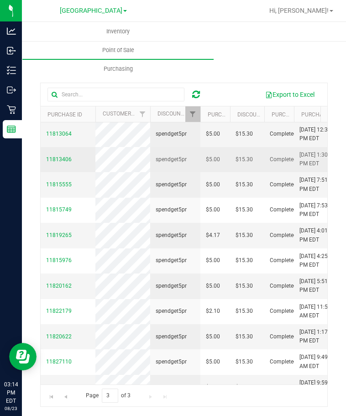
drag, startPoint x: 72, startPoint y: 159, endPoint x: 43, endPoint y: 161, distance: 28.3
click at [43, 161] on td "11813406" at bounding box center [68, 159] width 55 height 25
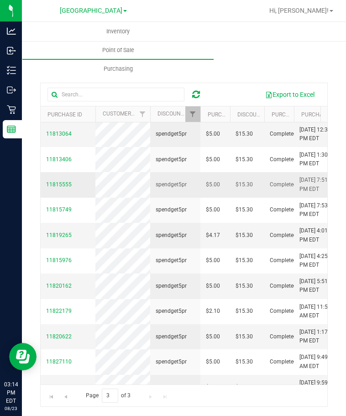
drag, startPoint x: 74, startPoint y: 182, endPoint x: 45, endPoint y: 183, distance: 29.2
click at [45, 183] on td "11815555" at bounding box center [68, 184] width 55 height 25
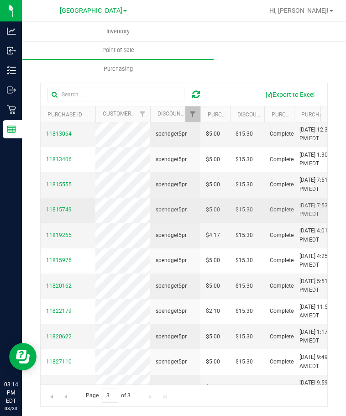
scroll to position [274, 0]
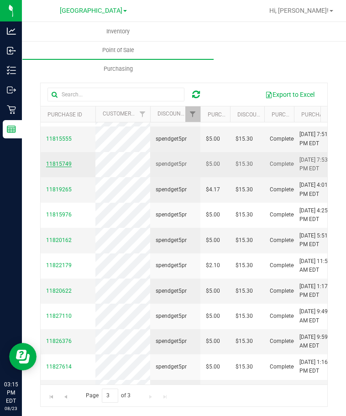
drag, startPoint x: 73, startPoint y: 166, endPoint x: 47, endPoint y: 164, distance: 26.1
click at [47, 164] on td "11815749" at bounding box center [68, 164] width 55 height 25
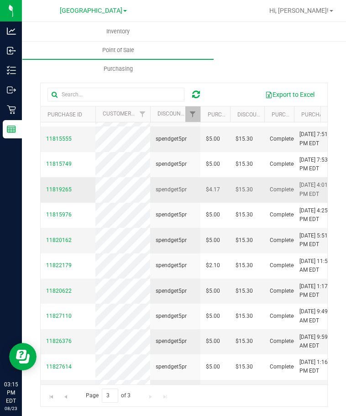
drag, startPoint x: 73, startPoint y: 191, endPoint x: 45, endPoint y: 190, distance: 28.3
click at [45, 190] on td "11819265" at bounding box center [68, 189] width 55 height 25
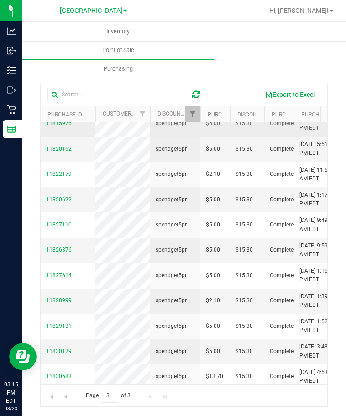
scroll to position [319, 0]
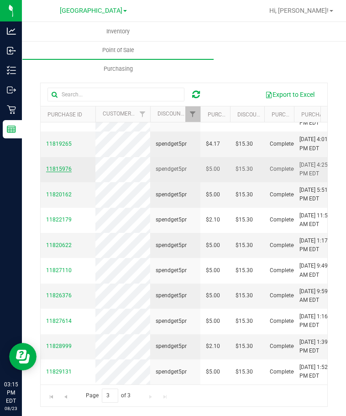
drag, startPoint x: 72, startPoint y: 170, endPoint x: 47, endPoint y: 170, distance: 25.5
click at [47, 170] on td "11815976" at bounding box center [68, 169] width 55 height 25
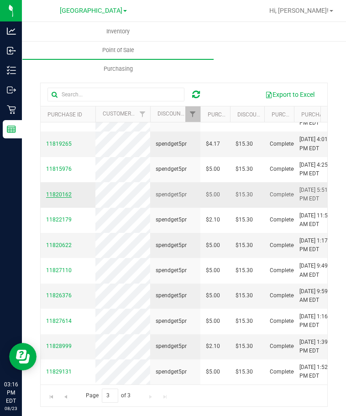
drag, startPoint x: 72, startPoint y: 194, endPoint x: 47, endPoint y: 194, distance: 24.6
click at [47, 194] on td "11820162" at bounding box center [68, 194] width 55 height 25
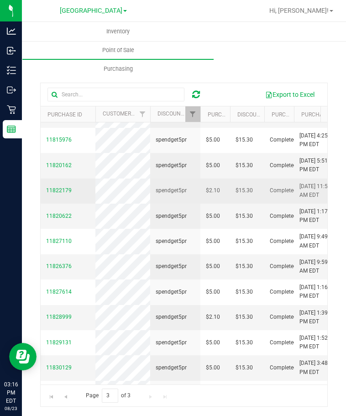
scroll to position [365, 0]
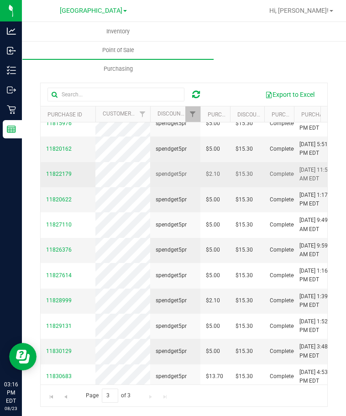
drag, startPoint x: 71, startPoint y: 172, endPoint x: 46, endPoint y: 175, distance: 25.2
click at [46, 175] on td "11822179" at bounding box center [68, 174] width 55 height 25
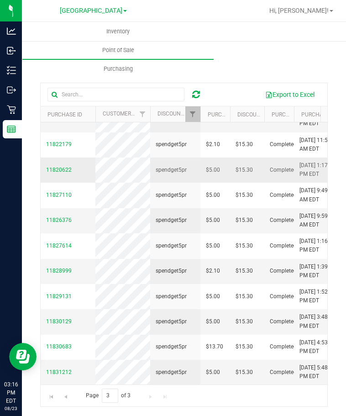
scroll to position [411, 0]
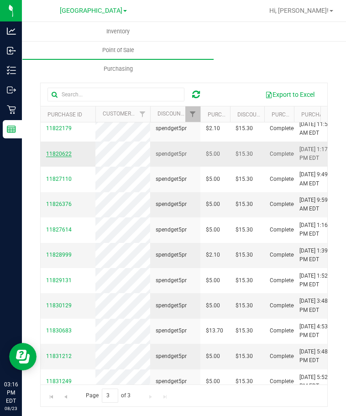
drag, startPoint x: 74, startPoint y: 153, endPoint x: 47, endPoint y: 153, distance: 26.9
click at [47, 153] on td "11820622" at bounding box center [68, 153] width 55 height 25
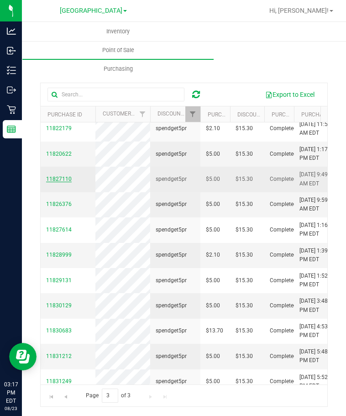
drag, startPoint x: 73, startPoint y: 177, endPoint x: 47, endPoint y: 177, distance: 26.5
click at [47, 177] on td "11827110" at bounding box center [68, 178] width 55 height 25
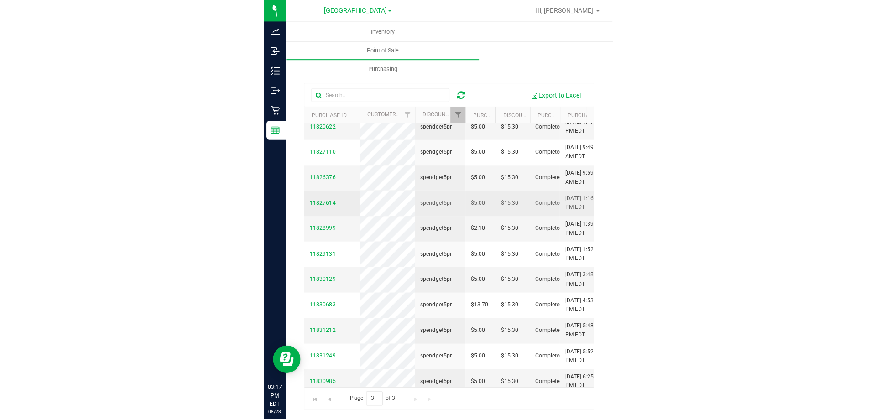
scroll to position [452, 0]
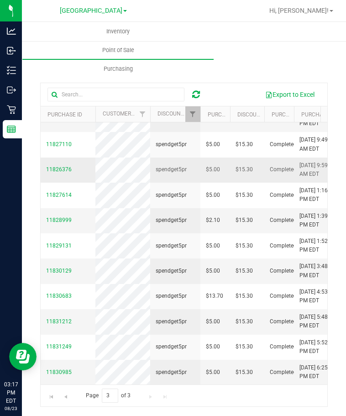
drag, startPoint x: 73, startPoint y: 163, endPoint x: 45, endPoint y: 163, distance: 28.3
click at [45, 163] on td "11826376" at bounding box center [68, 169] width 55 height 25
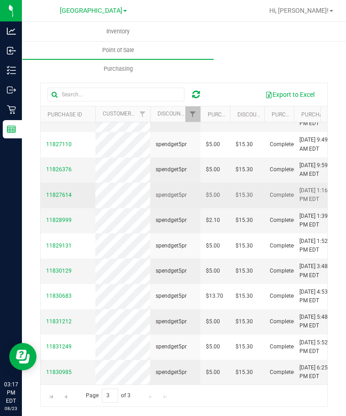
drag, startPoint x: 73, startPoint y: 187, endPoint x: 43, endPoint y: 186, distance: 29.2
click at [43, 186] on td "11827614" at bounding box center [68, 194] width 55 height 25
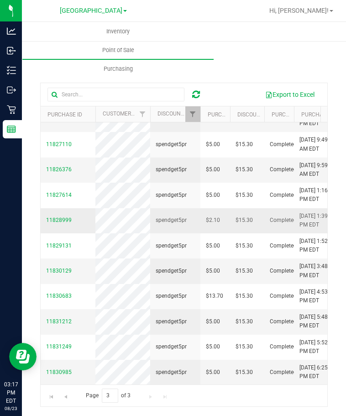
drag, startPoint x: 72, startPoint y: 211, endPoint x: 46, endPoint y: 216, distance: 26.5
click at [46, 216] on td "11828999" at bounding box center [68, 220] width 55 height 25
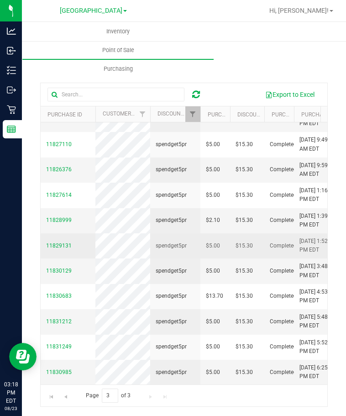
drag, startPoint x: 75, startPoint y: 239, endPoint x: 42, endPoint y: 236, distance: 33.0
click at [42, 236] on td "11829131" at bounding box center [68, 245] width 55 height 25
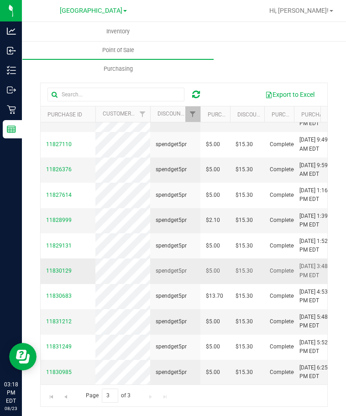
drag, startPoint x: 75, startPoint y: 264, endPoint x: 42, endPoint y: 264, distance: 33.3
click at [42, 264] on td "11830129" at bounding box center [68, 270] width 55 height 25
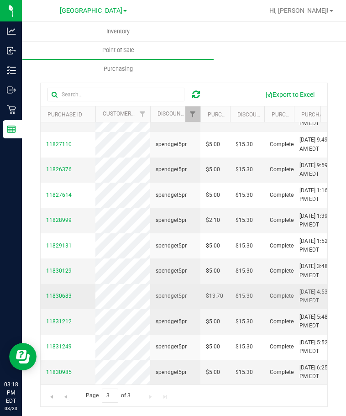
drag, startPoint x: 70, startPoint y: 288, endPoint x: 45, endPoint y: 288, distance: 24.6
click at [45, 288] on td "11830683" at bounding box center [68, 296] width 55 height 25
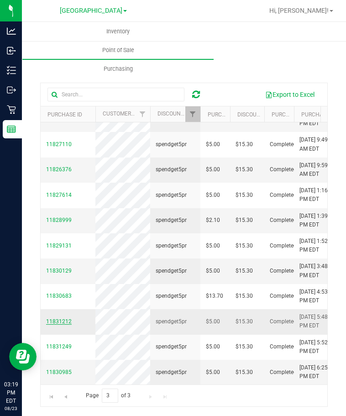
drag, startPoint x: 73, startPoint y: 316, endPoint x: 46, endPoint y: 315, distance: 26.5
click at [46, 315] on td "11831212" at bounding box center [68, 321] width 55 height 25
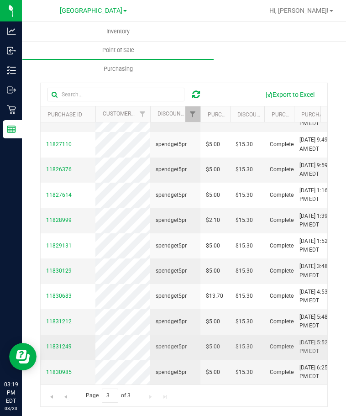
drag, startPoint x: 73, startPoint y: 340, endPoint x: 46, endPoint y: 339, distance: 26.9
click at [46, 339] on td "11831249" at bounding box center [68, 346] width 55 height 25
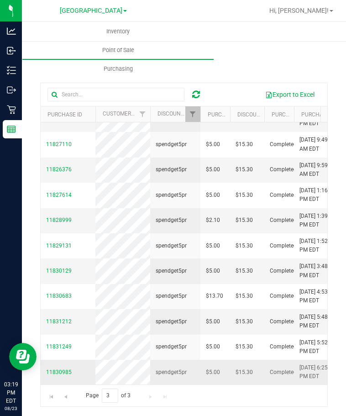
drag, startPoint x: 75, startPoint y: 365, endPoint x: 46, endPoint y: 367, distance: 29.2
click at [46, 367] on td "11830985" at bounding box center [68, 371] width 55 height 25
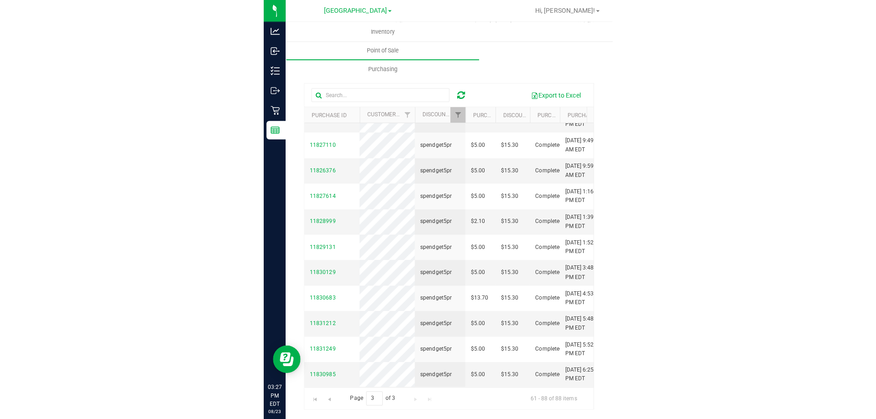
scroll to position [34, 0]
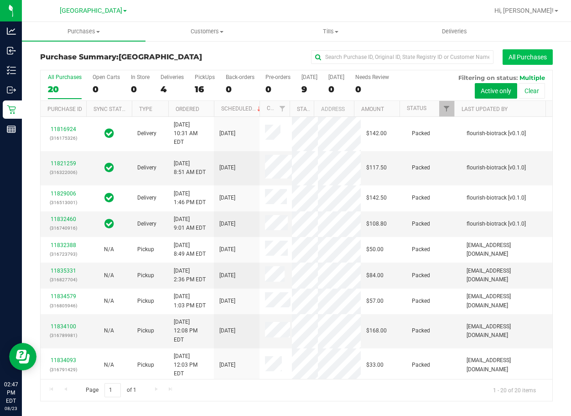
click at [533, 59] on button "All Purchases" at bounding box center [528, 57] width 50 height 16
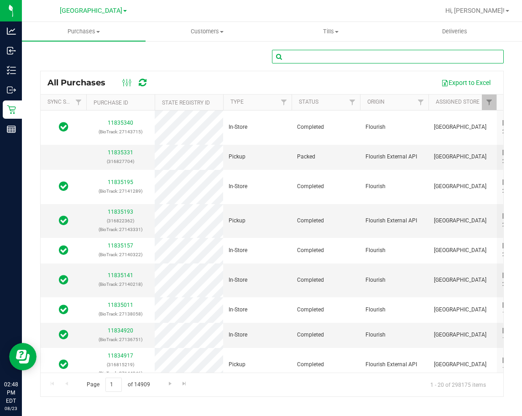
click at [314, 56] on input "text" at bounding box center [388, 57] width 232 height 14
paste input "11798396"
type input "11798396"
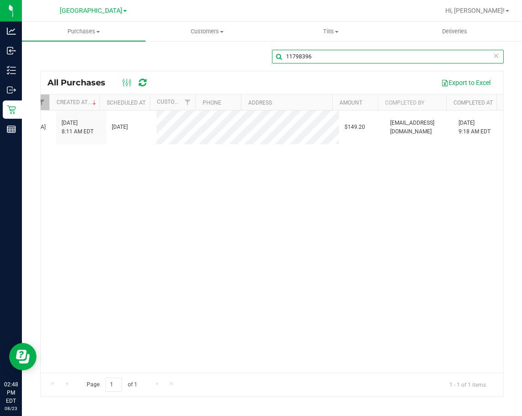
drag, startPoint x: 312, startPoint y: 54, endPoint x: 278, endPoint y: 59, distance: 34.1
click at [278, 59] on input "11798396" at bounding box center [388, 57] width 232 height 14
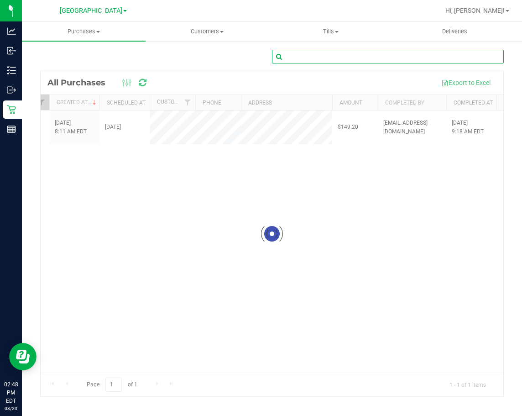
click at [299, 56] on input "text" at bounding box center [388, 57] width 232 height 14
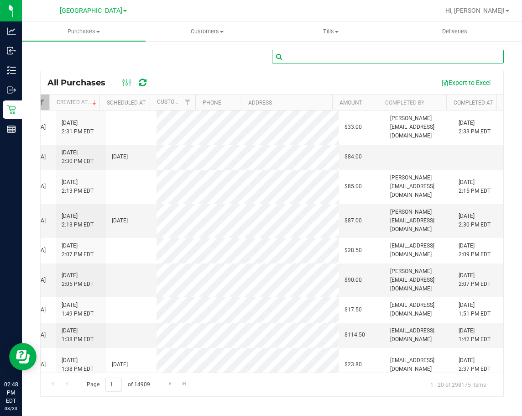
paste input "11798631"
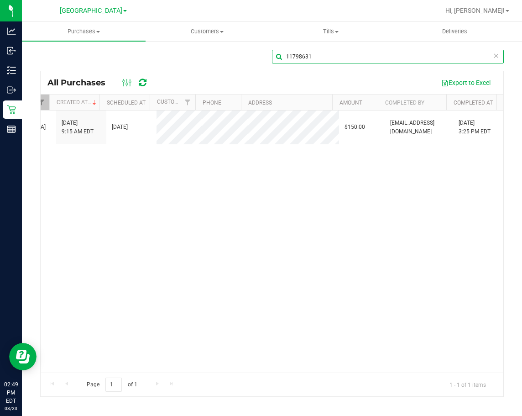
drag, startPoint x: 322, startPoint y: 57, endPoint x: 286, endPoint y: 60, distance: 36.2
click at [286, 60] on input "11798631" at bounding box center [388, 57] width 232 height 14
paste input "802275"
drag, startPoint x: 320, startPoint y: 55, endPoint x: 265, endPoint y: 55, distance: 55.2
click at [265, 55] on div "11802275" at bounding box center [271, 60] width 463 height 21
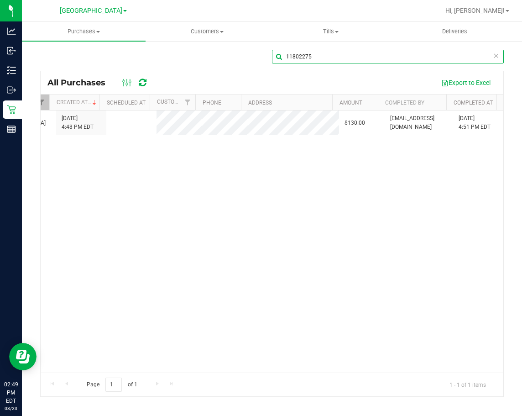
paste input "3790"
drag, startPoint x: 323, startPoint y: 56, endPoint x: 284, endPoint y: 62, distance: 39.2
click at [284, 62] on input "11803790" at bounding box center [388, 57] width 232 height 14
paste input "4604"
drag, startPoint x: 319, startPoint y: 62, endPoint x: 268, endPoint y: 61, distance: 50.6
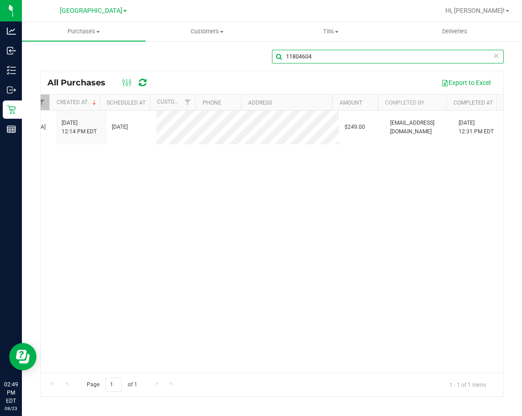
click at [268, 61] on div "11804604" at bounding box center [271, 60] width 463 height 21
paste input "5939"
drag, startPoint x: 319, startPoint y: 55, endPoint x: 265, endPoint y: 55, distance: 53.8
click at [265, 55] on div "11805939" at bounding box center [271, 60] width 463 height 21
paste input "897"
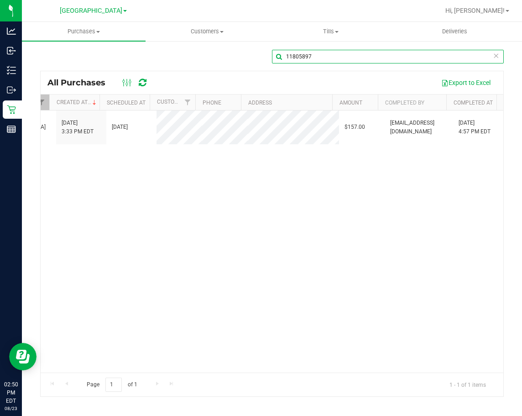
drag, startPoint x: 319, startPoint y: 54, endPoint x: 287, endPoint y: 58, distance: 32.2
click at [287, 58] on input "11805897" at bounding box center [388, 57] width 232 height 14
paste input "7683"
drag, startPoint x: 325, startPoint y: 53, endPoint x: 284, endPoint y: 56, distance: 41.6
click at [284, 56] on input "11807683" at bounding box center [388, 57] width 232 height 14
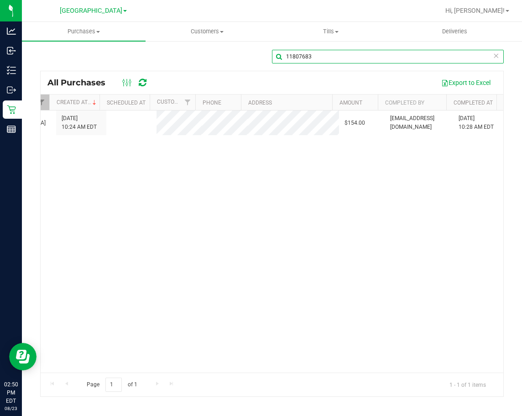
paste input "8819"
drag, startPoint x: 317, startPoint y: 56, endPoint x: 289, endPoint y: 56, distance: 27.8
click at [289, 56] on input "11808819" at bounding box center [388, 57] width 232 height 14
drag, startPoint x: 315, startPoint y: 54, endPoint x: 281, endPoint y: 55, distance: 33.8
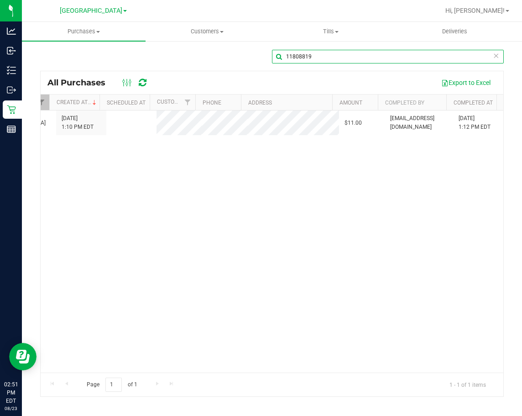
click at [281, 55] on input "11808819" at bounding box center [388, 57] width 232 height 14
paste input "9658"
drag, startPoint x: 318, startPoint y: 58, endPoint x: 283, endPoint y: 57, distance: 35.1
click at [283, 57] on input "11809658" at bounding box center [388, 57] width 232 height 14
paste input "10546"
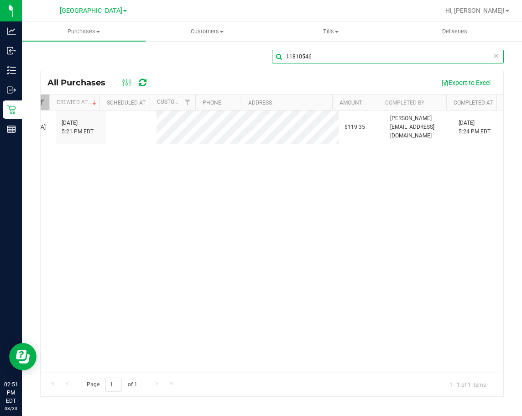
drag, startPoint x: 316, startPoint y: 55, endPoint x: 286, endPoint y: 59, distance: 30.8
click at [286, 59] on input "11810546" at bounding box center [388, 57] width 232 height 14
paste input "2244"
drag, startPoint x: 317, startPoint y: 56, endPoint x: 285, endPoint y: 56, distance: 32.8
click at [285, 56] on input "11812244" at bounding box center [388, 57] width 232 height 14
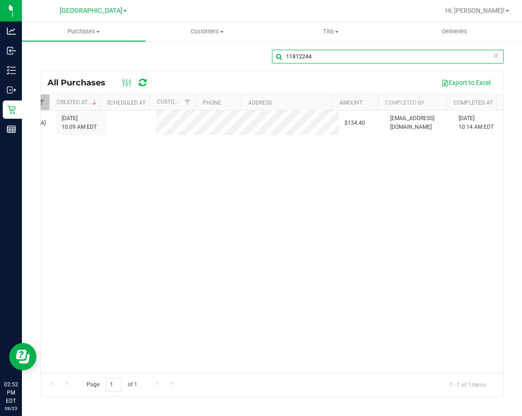
paste input "1730"
drag, startPoint x: 317, startPoint y: 53, endPoint x: 285, endPoint y: 54, distance: 32.9
click at [285, 54] on input "11811730" at bounding box center [388, 57] width 232 height 14
paste input "2961"
drag, startPoint x: 320, startPoint y: 55, endPoint x: 276, endPoint y: 57, distance: 44.8
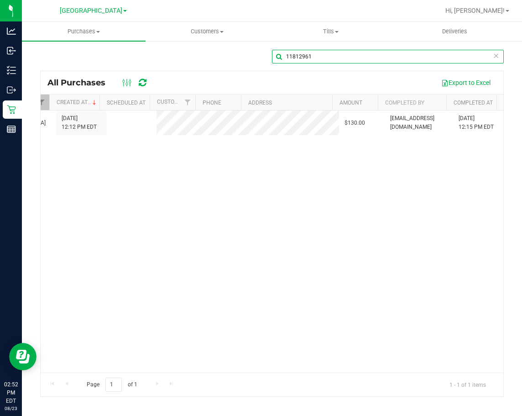
click at [276, 57] on input "11812961" at bounding box center [388, 57] width 232 height 14
paste input "7342"
drag, startPoint x: 315, startPoint y: 58, endPoint x: 277, endPoint y: 57, distance: 37.9
click at [277, 57] on input "11817342" at bounding box center [388, 57] width 232 height 14
paste input "27481"
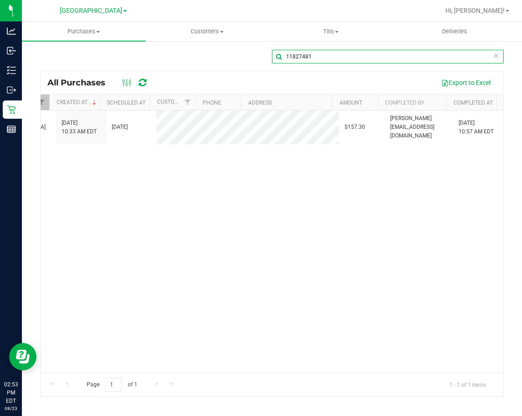
drag, startPoint x: 311, startPoint y: 54, endPoint x: 284, endPoint y: 54, distance: 26.5
click at [280, 54] on input "11827481" at bounding box center [388, 57] width 232 height 14
paste input "8746"
drag, startPoint x: 327, startPoint y: 59, endPoint x: 284, endPoint y: 59, distance: 42.4
click at [284, 59] on input "11828746" at bounding box center [388, 57] width 232 height 14
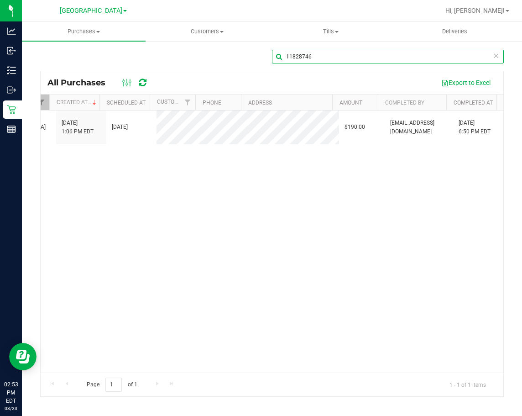
paste input "31611"
drag, startPoint x: 313, startPoint y: 57, endPoint x: 282, endPoint y: 56, distance: 31.0
click at [282, 56] on input "11831611" at bounding box center [388, 57] width 232 height 14
paste input "04338"
drag, startPoint x: 318, startPoint y: 53, endPoint x: 286, endPoint y: 53, distance: 32.4
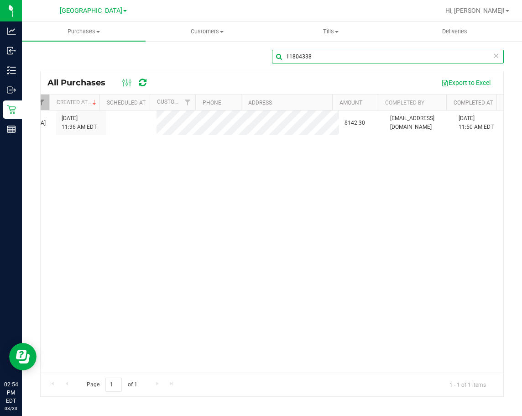
click at [286, 53] on input "11804338" at bounding box center [388, 57] width 232 height 14
paste input "3193"
drag, startPoint x: 317, startPoint y: 58, endPoint x: 282, endPoint y: 58, distance: 34.7
click at [282, 58] on input "11803193" at bounding box center [388, 57] width 232 height 14
paste input "14496"
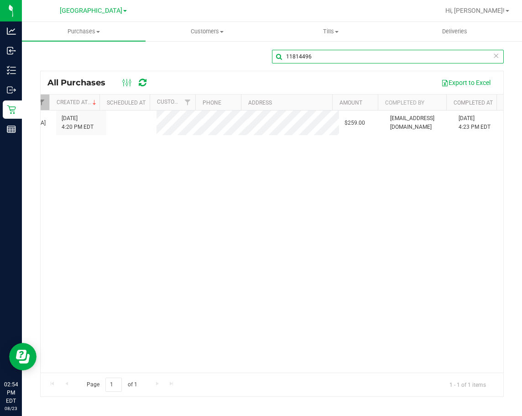
drag, startPoint x: 327, startPoint y: 58, endPoint x: 271, endPoint y: 52, distance: 56.5
click at [271, 52] on div "11814496" at bounding box center [271, 60] width 463 height 21
paste input "2005"
drag, startPoint x: 320, startPoint y: 57, endPoint x: 276, endPoint y: 57, distance: 43.3
click at [276, 57] on input "11820056" at bounding box center [388, 57] width 232 height 14
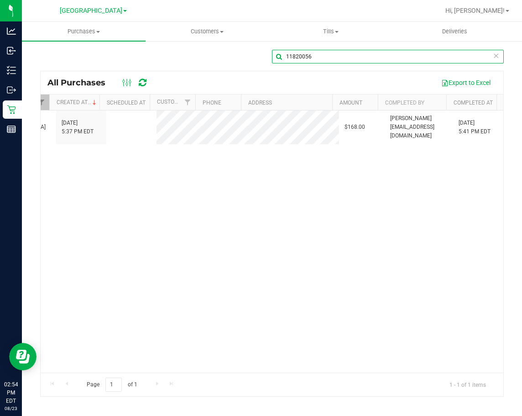
paste input "5583"
drag, startPoint x: 324, startPoint y: 58, endPoint x: 284, endPoint y: 58, distance: 40.1
click at [284, 58] on input "11825583" at bounding box center [388, 57] width 232 height 14
paste input "7849"
drag, startPoint x: 316, startPoint y: 57, endPoint x: 286, endPoint y: 60, distance: 29.7
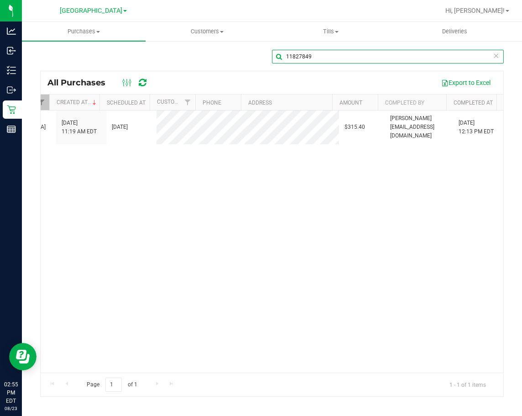
click at [286, 60] on input "11827849" at bounding box center [388, 57] width 232 height 14
paste input "00114"
drag, startPoint x: 326, startPoint y: 57, endPoint x: 282, endPoint y: 57, distance: 43.8
click at [282, 57] on input "11800114" at bounding box center [388, 57] width 232 height 14
paste input "781449"
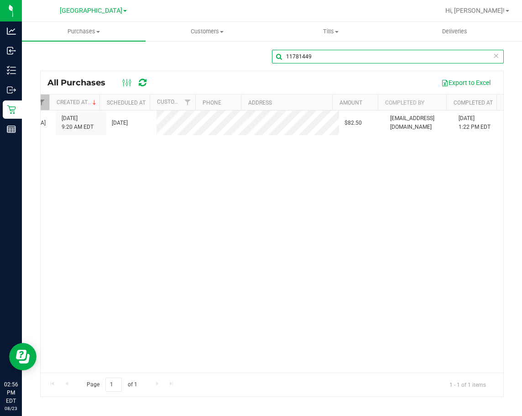
drag, startPoint x: 318, startPoint y: 53, endPoint x: 286, endPoint y: 59, distance: 33.4
click at [286, 59] on input "11781449" at bounding box center [388, 57] width 232 height 14
paste input "801158"
drag, startPoint x: 323, startPoint y: 57, endPoint x: 279, endPoint y: 57, distance: 44.7
click at [279, 57] on input "11801158" at bounding box center [388, 57] width 232 height 14
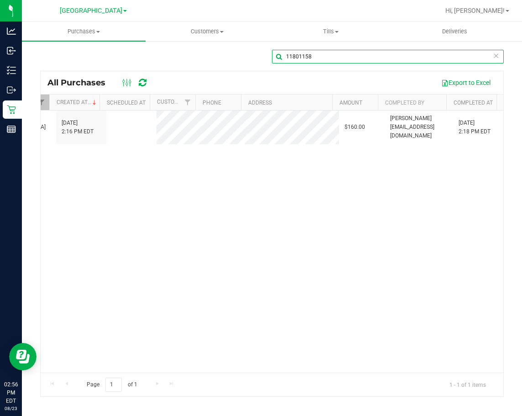
paste input "2112"
drag, startPoint x: 317, startPoint y: 54, endPoint x: 282, endPoint y: 57, distance: 34.3
click at [282, 57] on input "11802112" at bounding box center [388, 57] width 232 height 14
paste input "5808"
drag, startPoint x: 314, startPoint y: 58, endPoint x: 282, endPoint y: 58, distance: 31.9
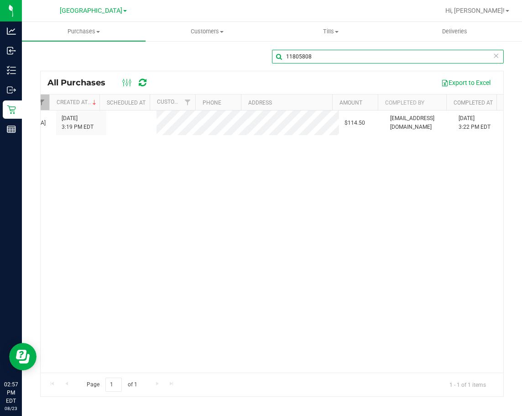
click at [282, 58] on input "11805808" at bounding box center [388, 57] width 232 height 14
paste input "7113"
drag, startPoint x: 317, startPoint y: 58, endPoint x: 282, endPoint y: 59, distance: 35.1
click at [282, 59] on input "11807113" at bounding box center [388, 57] width 232 height 14
paste input "8947"
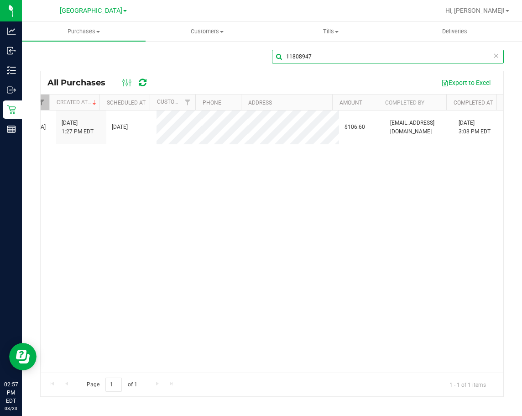
drag, startPoint x: 317, startPoint y: 55, endPoint x: 285, endPoint y: 55, distance: 32.8
click at [285, 55] on input "11808947" at bounding box center [388, 57] width 232 height 14
paste input "562"
drag, startPoint x: 318, startPoint y: 57, endPoint x: 276, endPoint y: 57, distance: 42.9
click at [276, 57] on input "11808562" at bounding box center [388, 57] width 232 height 14
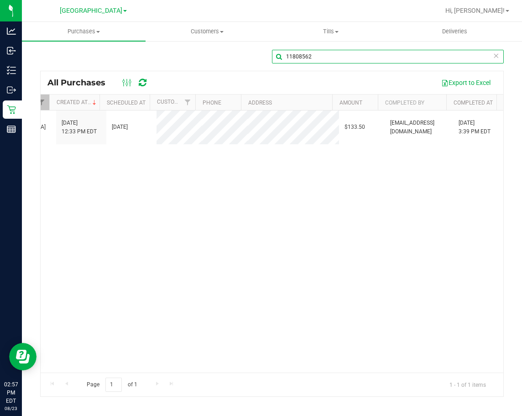
paste input "12114"
drag, startPoint x: 330, startPoint y: 57, endPoint x: 276, endPoint y: 55, distance: 54.3
click at [276, 55] on input "11812114" at bounding box center [388, 57] width 232 height 14
paste input "3026"
click at [278, 56] on input "11813026" at bounding box center [388, 57] width 232 height 14
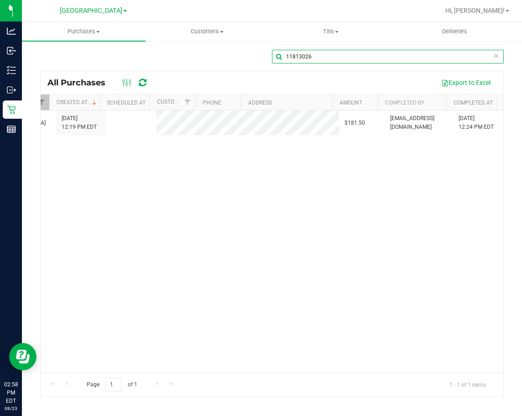
paste input "2640"
drag, startPoint x: 322, startPoint y: 52, endPoint x: 276, endPoint y: 57, distance: 46.8
click at [276, 57] on input "11812640" at bounding box center [388, 57] width 232 height 14
paste input "4354"
drag, startPoint x: 328, startPoint y: 55, endPoint x: 282, endPoint y: 61, distance: 46.4
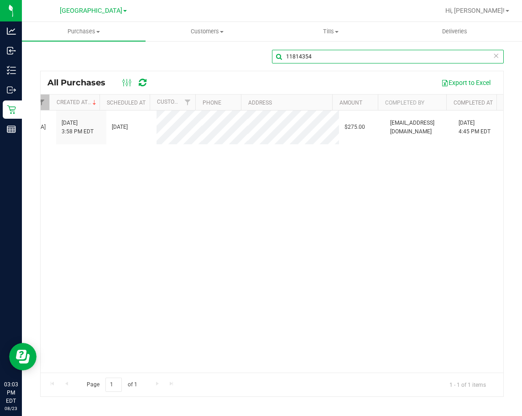
click at [282, 61] on input "11814354" at bounding box center [388, 57] width 232 height 14
paste input "5586"
drag, startPoint x: 321, startPoint y: 57, endPoint x: 286, endPoint y: 57, distance: 35.1
click at [286, 57] on input "11815586" at bounding box center [388, 57] width 232 height 14
paste input "6401"
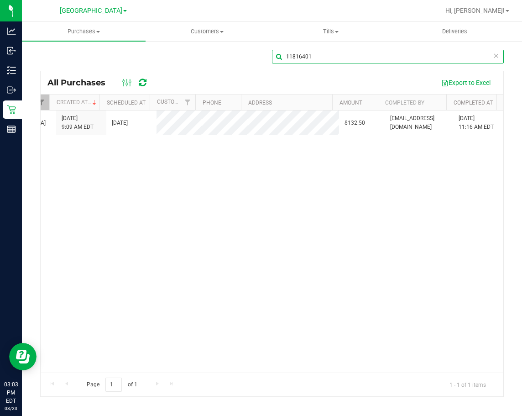
drag, startPoint x: 320, startPoint y: 59, endPoint x: 280, endPoint y: 60, distance: 40.2
click at [280, 59] on input "11816401" at bounding box center [388, 57] width 232 height 14
paste input "290"
drag, startPoint x: 314, startPoint y: 56, endPoint x: 277, endPoint y: 59, distance: 37.1
click at [277, 59] on input "11816290" at bounding box center [388, 57] width 232 height 14
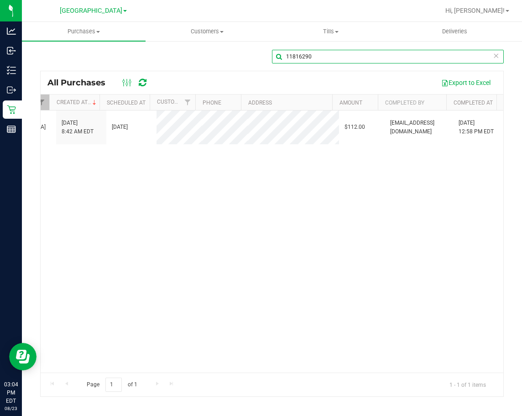
paste input "23879"
drag, startPoint x: 317, startPoint y: 55, endPoint x: 282, endPoint y: 56, distance: 34.7
click at [282, 56] on input "11823879" at bounding box center [388, 57] width 232 height 14
paste input "744"
drag, startPoint x: 323, startPoint y: 56, endPoint x: 279, endPoint y: 56, distance: 43.8
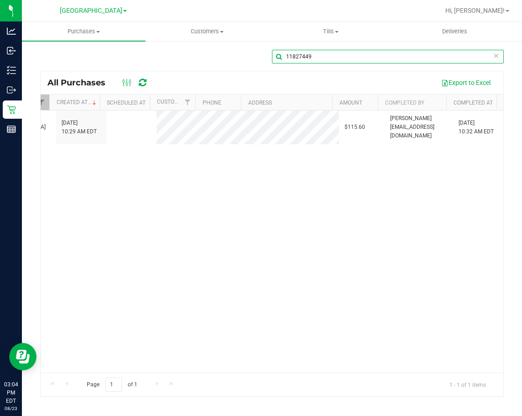
click at [279, 56] on input "11827449" at bounding box center [388, 57] width 232 height 14
paste input "6925"
drag, startPoint x: 318, startPoint y: 55, endPoint x: 286, endPoint y: 55, distance: 32.8
click at [286, 55] on input "11826925" at bounding box center [388, 57] width 232 height 14
paste input "8448"
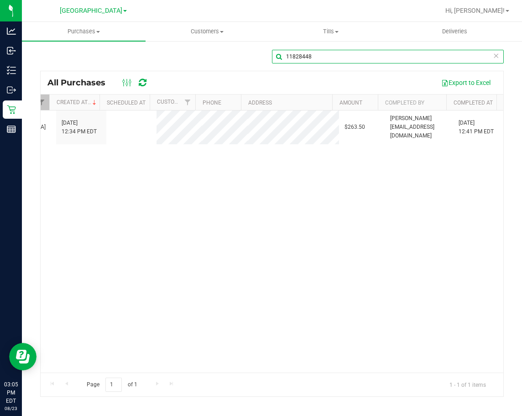
drag, startPoint x: 320, startPoint y: 57, endPoint x: 285, endPoint y: 57, distance: 34.7
click at [285, 57] on input "11828448" at bounding box center [388, 57] width 232 height 14
paste input "30769"
drag, startPoint x: 317, startPoint y: 53, endPoint x: 281, endPoint y: 59, distance: 36.1
click at [281, 59] on input "11830769" at bounding box center [388, 57] width 232 height 14
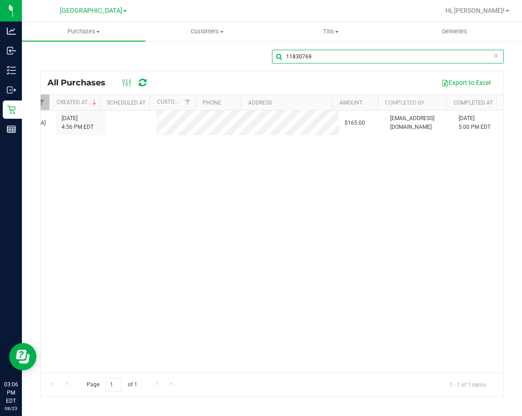
paste input "798393"
drag, startPoint x: 317, startPoint y: 55, endPoint x: 281, endPoint y: 57, distance: 35.2
click at [281, 57] on input "11798393" at bounding box center [388, 57] width 232 height 14
paste input "9309"
drag, startPoint x: 317, startPoint y: 56, endPoint x: 281, endPoint y: 56, distance: 36.0
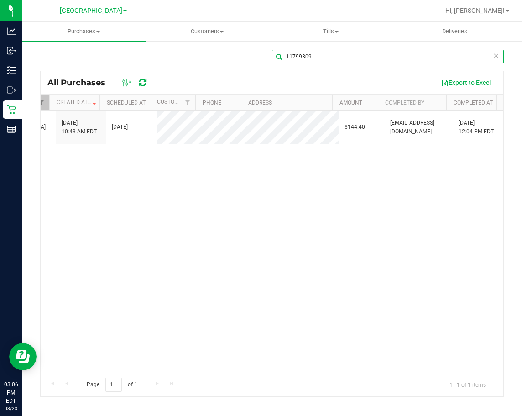
click at [281, 56] on input "11799309" at bounding box center [388, 57] width 232 height 14
paste input "800042"
drag, startPoint x: 318, startPoint y: 57, endPoint x: 283, endPoint y: 57, distance: 35.6
click at [283, 57] on input "11800042" at bounding box center [388, 57] width 232 height 14
paste input "798086"
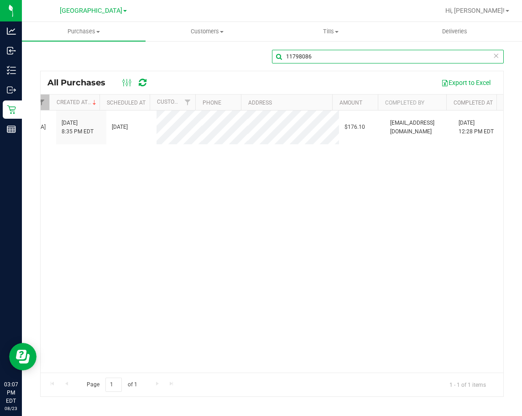
drag, startPoint x: 320, startPoint y: 54, endPoint x: 285, endPoint y: 56, distance: 35.2
click at [285, 56] on input "11798086" at bounding box center [388, 57] width 232 height 14
paste input "801103"
drag, startPoint x: 311, startPoint y: 54, endPoint x: 277, endPoint y: 53, distance: 33.8
click at [277, 53] on input "11801103" at bounding box center [388, 57] width 232 height 14
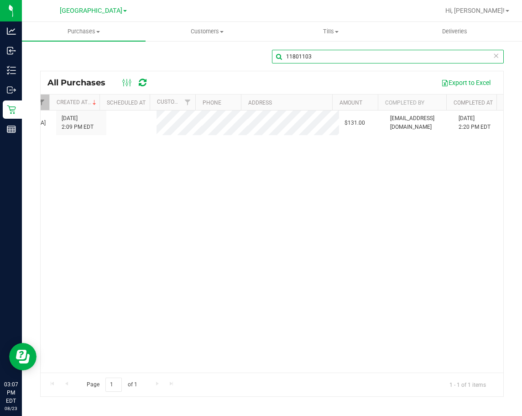
paste input "79"
drag, startPoint x: 317, startPoint y: 56, endPoint x: 280, endPoint y: 56, distance: 36.5
click at [280, 56] on input "11801179" at bounding box center [388, 57] width 232 height 14
paste input "607"
drag, startPoint x: 314, startPoint y: 57, endPoint x: 281, endPoint y: 57, distance: 33.8
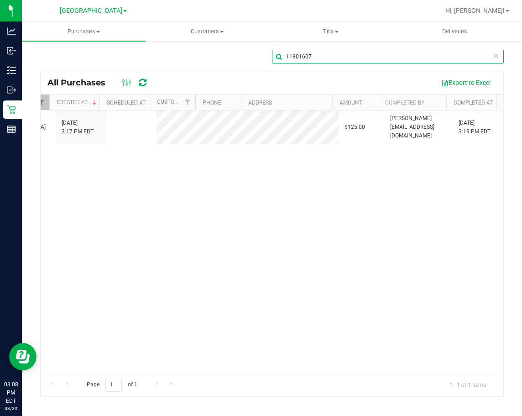
click at [281, 57] on input "11801607" at bounding box center [388, 57] width 232 height 14
paste input "820"
drag, startPoint x: 320, startPoint y: 56, endPoint x: 281, endPoint y: 56, distance: 39.2
click at [281, 56] on input "11801820" at bounding box center [388, 57] width 232 height 14
paste input "203"
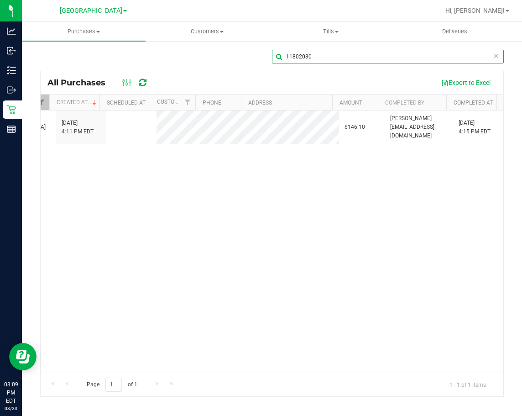
drag, startPoint x: 316, startPoint y: 57, endPoint x: 286, endPoint y: 56, distance: 29.7
click at [286, 56] on input "11802030" at bounding box center [388, 57] width 232 height 14
paste input "4"
drag, startPoint x: 322, startPoint y: 57, endPoint x: 286, endPoint y: 57, distance: 35.1
click at [286, 57] on input "11802034" at bounding box center [388, 57] width 232 height 14
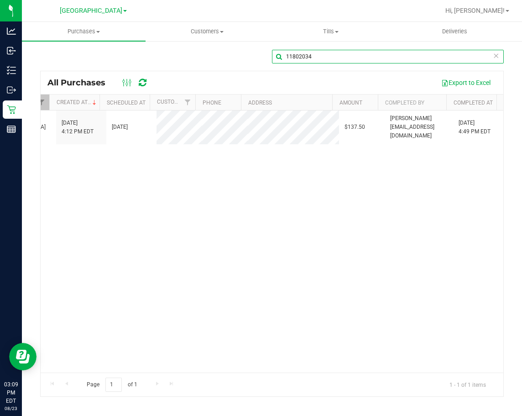
paste input "791"
drag, startPoint x: 317, startPoint y: 55, endPoint x: 284, endPoint y: 58, distance: 32.5
click at [284, 58] on input "11802791" at bounding box center [388, 57] width 232 height 14
paste input "917"
drag, startPoint x: 321, startPoint y: 58, endPoint x: 281, endPoint y: 57, distance: 39.7
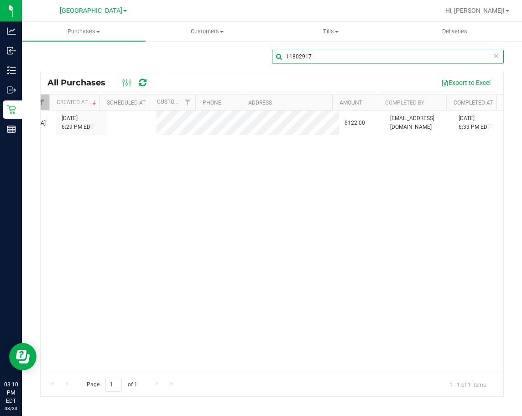
click at [281, 57] on input "11802917" at bounding box center [388, 57] width 232 height 14
paste input "4345"
drag, startPoint x: 313, startPoint y: 57, endPoint x: 281, endPoint y: 57, distance: 31.9
click at [281, 57] on input "11804345" at bounding box center [388, 57] width 232 height 14
paste input "5401"
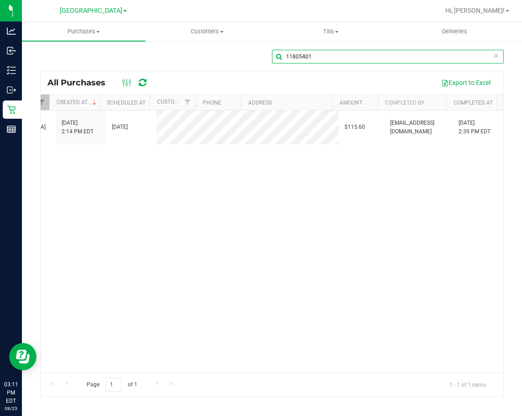
drag, startPoint x: 314, startPoint y: 56, endPoint x: 281, endPoint y: 60, distance: 33.1
click at [281, 60] on input "11805401" at bounding box center [388, 57] width 232 height 14
paste input "8314"
drag, startPoint x: 317, startPoint y: 57, endPoint x: 283, endPoint y: 61, distance: 34.4
click at [283, 61] on input "11808314" at bounding box center [388, 57] width 232 height 14
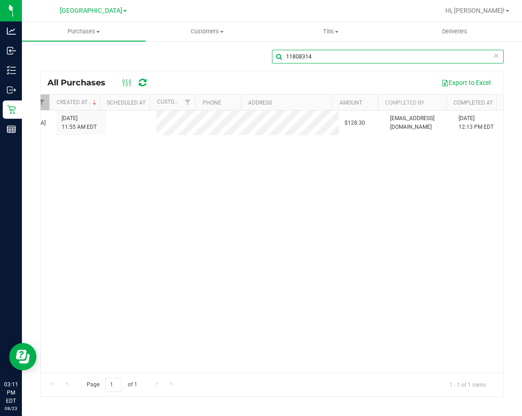
paste input "7177"
drag, startPoint x: 319, startPoint y: 55, endPoint x: 285, endPoint y: 57, distance: 34.3
click at [285, 57] on input "11807177" at bounding box center [388, 57] width 232 height 14
paste input "865"
drag, startPoint x: 312, startPoint y: 57, endPoint x: 283, endPoint y: 59, distance: 29.2
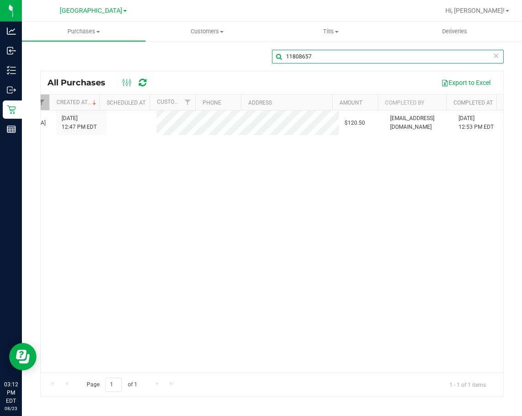
click at [283, 59] on input "11808657" at bounding box center [388, 57] width 232 height 14
paste input "9942"
drag, startPoint x: 316, startPoint y: 56, endPoint x: 284, endPoint y: 56, distance: 31.9
click at [284, 56] on input "11809942" at bounding box center [388, 57] width 232 height 14
paste input "121"
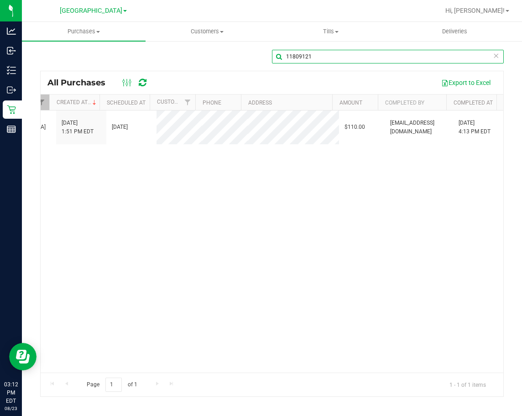
drag, startPoint x: 318, startPoint y: 55, endPoint x: 288, endPoint y: 56, distance: 30.6
click at [288, 56] on input "11809121" at bounding box center [388, 57] width 232 height 14
click at [315, 56] on input "11809121" at bounding box center [388, 57] width 232 height 14
drag, startPoint x: 315, startPoint y: 56, endPoint x: 291, endPoint y: 56, distance: 23.3
click at [291, 56] on input "11809121" at bounding box center [388, 57] width 232 height 14
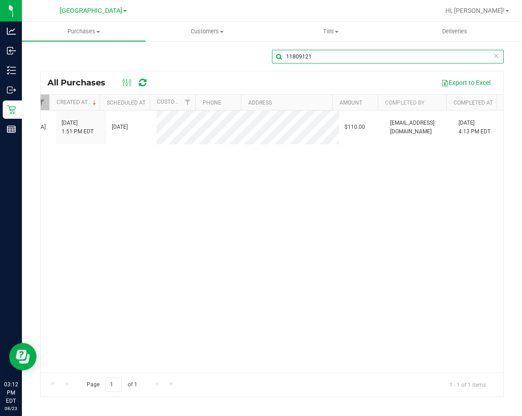
paste input "729"
drag, startPoint x: 327, startPoint y: 55, endPoint x: 285, endPoint y: 55, distance: 42.0
click at [285, 55] on input "11809729" at bounding box center [388, 57] width 232 height 14
paste input "10502"
drag, startPoint x: 319, startPoint y: 54, endPoint x: 280, endPoint y: 54, distance: 39.2
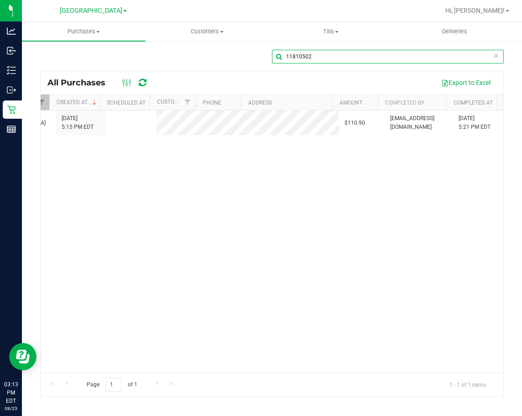
click at [280, 54] on input "11810502" at bounding box center [388, 57] width 232 height 14
paste input "366"
drag, startPoint x: 320, startPoint y: 57, endPoint x: 279, endPoint y: 60, distance: 40.7
click at [279, 60] on input "11810366" at bounding box center [388, 57] width 232 height 14
paste input "863"
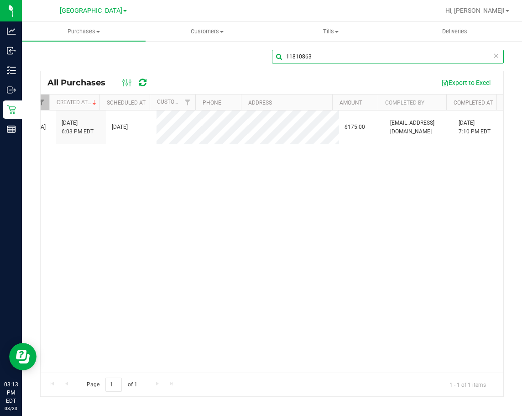
drag, startPoint x: 314, startPoint y: 57, endPoint x: 284, endPoint y: 57, distance: 30.1
click at [284, 57] on input "11810863" at bounding box center [388, 57] width 232 height 14
paste input "1470"
drag, startPoint x: 313, startPoint y: 56, endPoint x: 284, endPoint y: 56, distance: 29.7
click at [284, 56] on input "11811470" at bounding box center [388, 57] width 232 height 14
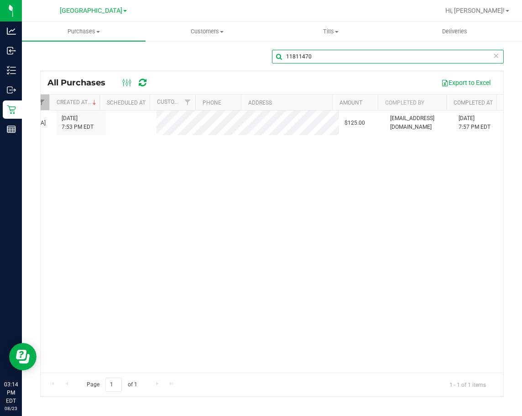
paste input "3064"
drag, startPoint x: 316, startPoint y: 56, endPoint x: 286, endPoint y: 56, distance: 29.6
click at [286, 56] on input "11813064" at bounding box center [388, 57] width 232 height 14
paste input "406"
drag, startPoint x: 307, startPoint y: 57, endPoint x: 284, endPoint y: 57, distance: 22.4
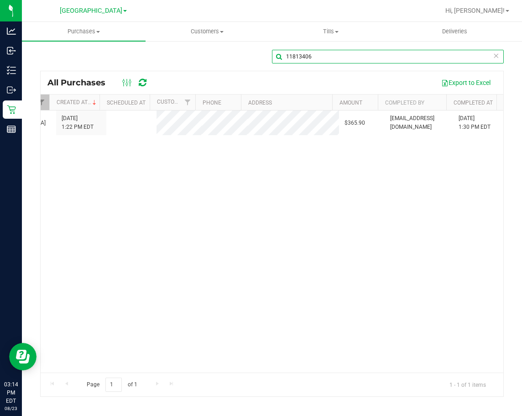
click at [284, 57] on input "11813406" at bounding box center [388, 57] width 232 height 14
paste input "5555"
drag, startPoint x: 315, startPoint y: 56, endPoint x: 281, endPoint y: 56, distance: 33.8
click at [281, 56] on input "11815555" at bounding box center [388, 57] width 232 height 14
paste input "749"
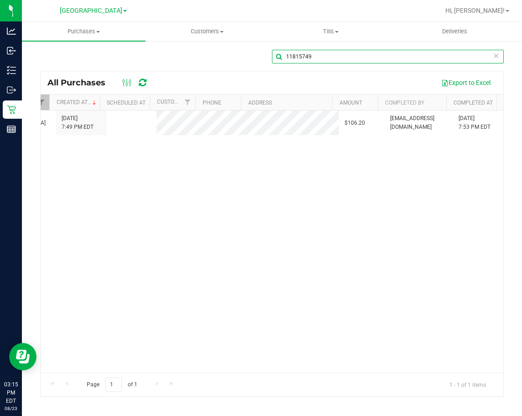
drag, startPoint x: 317, startPoint y: 57, endPoint x: 286, endPoint y: 62, distance: 31.3
click at [286, 62] on input "11815749" at bounding box center [388, 57] width 232 height 14
paste input "9265"
drag, startPoint x: 314, startPoint y: 55, endPoint x: 287, endPoint y: 60, distance: 27.3
click at [287, 60] on input "11819265" at bounding box center [388, 57] width 232 height 14
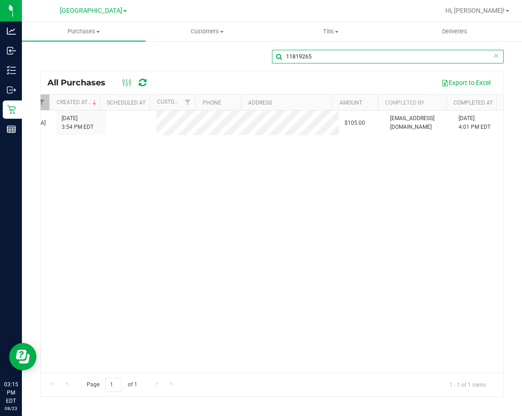
paste input "5976"
drag, startPoint x: 322, startPoint y: 58, endPoint x: 287, endPoint y: 59, distance: 35.1
click at [287, 59] on input "11815976" at bounding box center [388, 57] width 232 height 14
paste input "20162"
drag, startPoint x: 326, startPoint y: 57, endPoint x: 275, endPoint y: 57, distance: 51.1
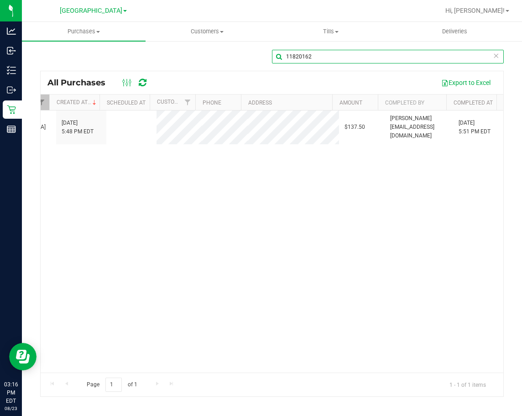
click at [275, 57] on input "11820162" at bounding box center [388, 57] width 232 height 14
paste input "2179"
drag, startPoint x: 321, startPoint y: 54, endPoint x: 284, endPoint y: 55, distance: 36.9
click at [284, 55] on input "11822179" at bounding box center [388, 57] width 232 height 14
paste input "0622"
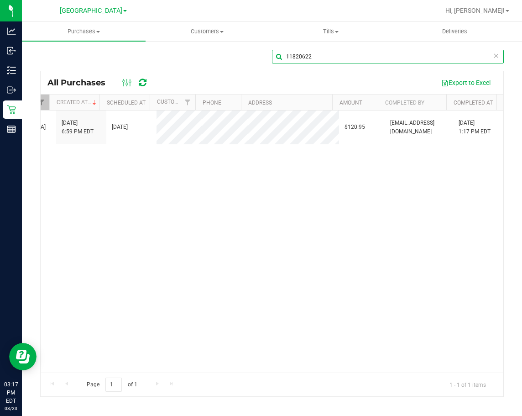
drag, startPoint x: 322, startPoint y: 56, endPoint x: 287, endPoint y: 56, distance: 34.2
click at [287, 56] on input "11820622" at bounding box center [388, 57] width 232 height 14
paste input "7110"
drag, startPoint x: 317, startPoint y: 58, endPoint x: 282, endPoint y: 59, distance: 35.1
click at [282, 59] on input "11827110" at bounding box center [388, 57] width 232 height 14
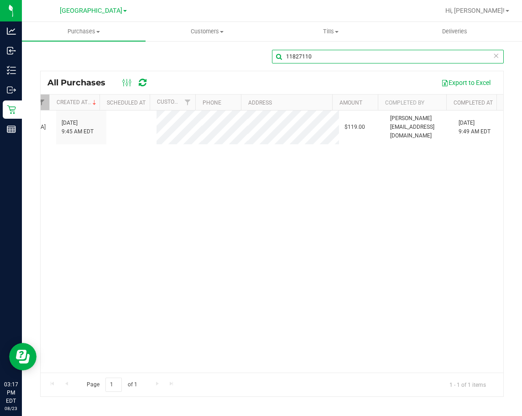
paste input "6376"
drag, startPoint x: 318, startPoint y: 56, endPoint x: 285, endPoint y: 60, distance: 33.5
click at [285, 60] on input "11826376" at bounding box center [388, 57] width 232 height 14
paste input "7614"
drag, startPoint x: 314, startPoint y: 55, endPoint x: 286, endPoint y: 59, distance: 27.7
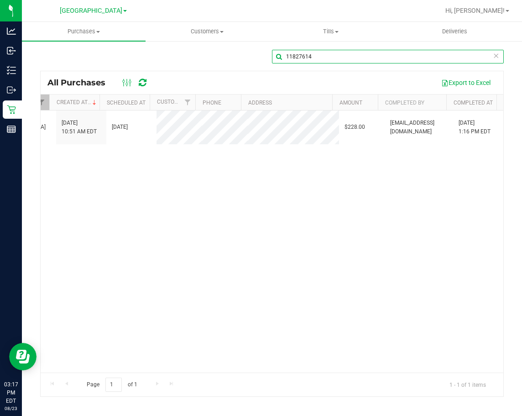
click at [286, 59] on input "11827614" at bounding box center [388, 57] width 232 height 14
paste input "8999"
drag, startPoint x: 326, startPoint y: 54, endPoint x: 288, endPoint y: 54, distance: 38.3
click at [288, 54] on input "11828999" at bounding box center [388, 57] width 232 height 14
click at [317, 57] on input "11828999" at bounding box center [388, 57] width 232 height 14
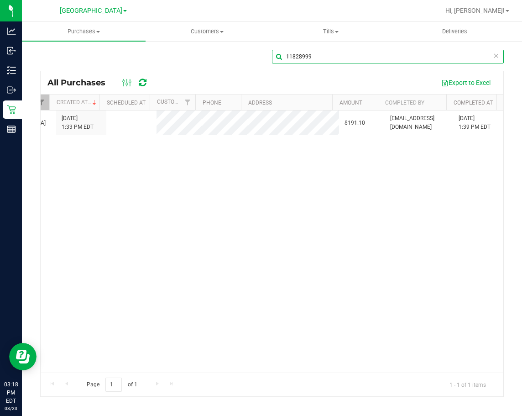
drag, startPoint x: 317, startPoint y: 57, endPoint x: 284, endPoint y: 57, distance: 33.8
click at [284, 57] on input "11828999" at bounding box center [388, 57] width 232 height 14
paste input "9131"
drag, startPoint x: 319, startPoint y: 55, endPoint x: 283, endPoint y: 55, distance: 36.5
click at [283, 55] on input "11829131" at bounding box center [388, 57] width 232 height 14
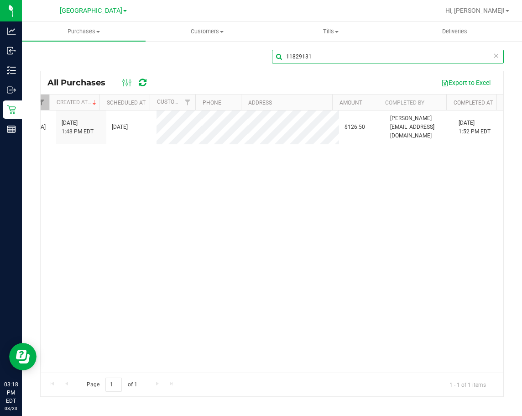
paste input "30129"
drag, startPoint x: 319, startPoint y: 54, endPoint x: 286, endPoint y: 56, distance: 33.3
click at [286, 56] on input "11830129" at bounding box center [388, 57] width 232 height 14
paste input "683"
drag, startPoint x: 318, startPoint y: 56, endPoint x: 285, endPoint y: 57, distance: 32.8
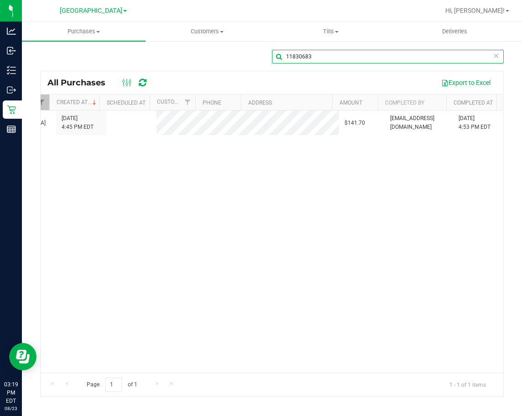
click at [285, 57] on input "11830683" at bounding box center [388, 57] width 232 height 14
paste input "1212"
drag, startPoint x: 318, startPoint y: 55, endPoint x: 285, endPoint y: 59, distance: 33.5
click at [285, 59] on input "11831212" at bounding box center [388, 57] width 232 height 14
paste input "49"
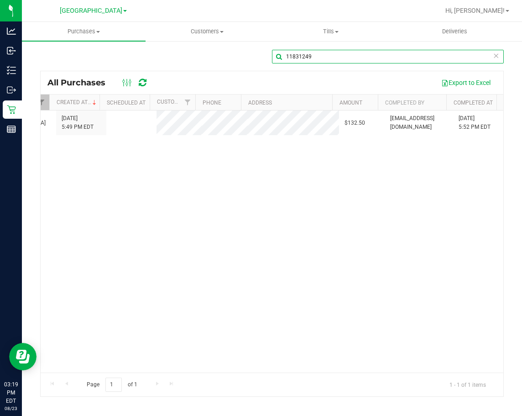
drag, startPoint x: 324, startPoint y: 58, endPoint x: 283, endPoint y: 57, distance: 41.1
click at [283, 57] on input "11831249" at bounding box center [388, 57] width 232 height 14
paste input "0985"
type input "11830985"
